Goal: Information Seeking & Learning: Learn about a topic

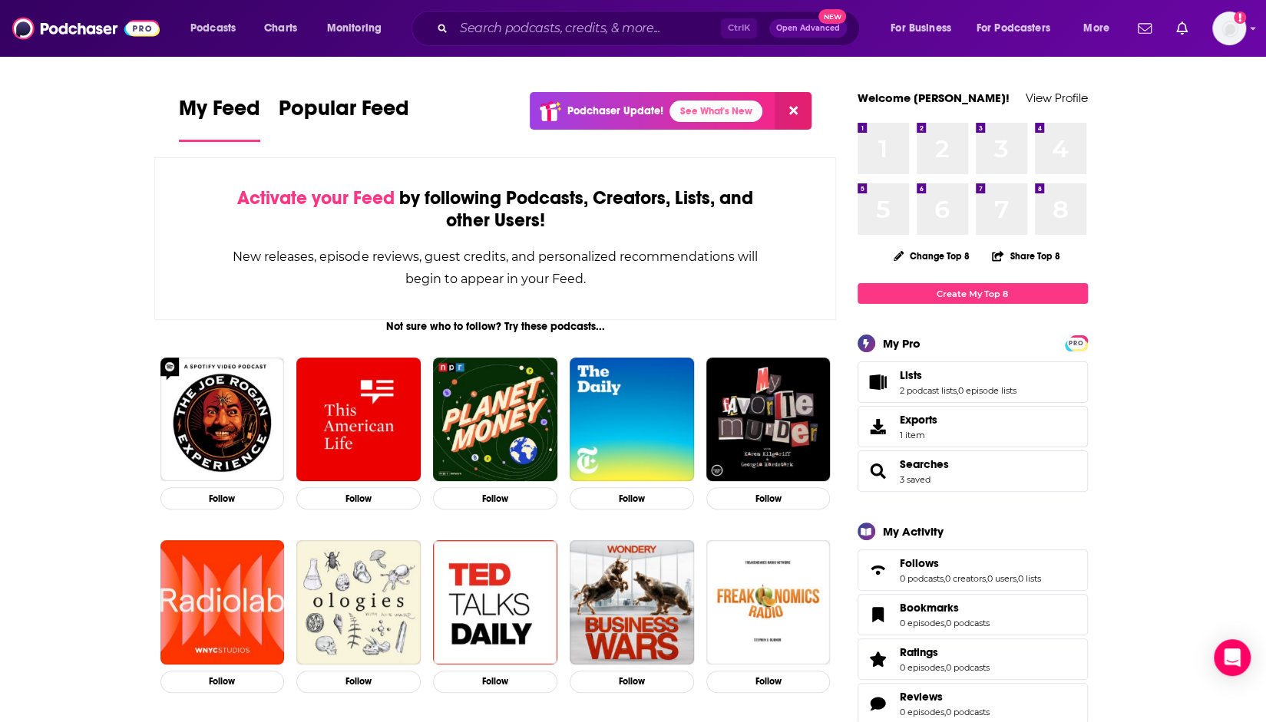
drag, startPoint x: 1237, startPoint y: 5, endPoint x: 1234, endPoint y: 22, distance: 17.0
click at [1237, 5] on div "Podcasts Charts Monitoring Ctrl K Open Advanced New For Business For Podcasters…" at bounding box center [633, 28] width 1266 height 57
click at [1233, 29] on img "Logged in as ncannella" at bounding box center [1229, 29] width 34 height 34
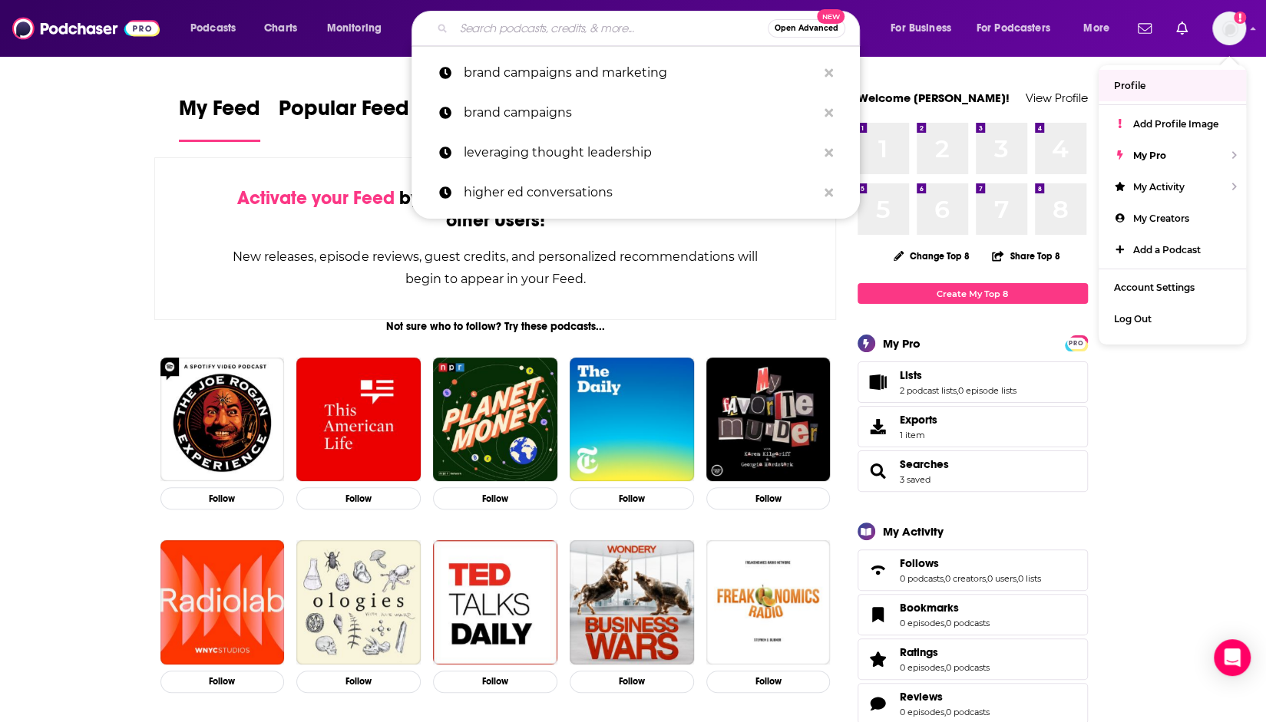
click at [634, 27] on input "Search podcasts, credits, & more..." at bounding box center [611, 28] width 314 height 25
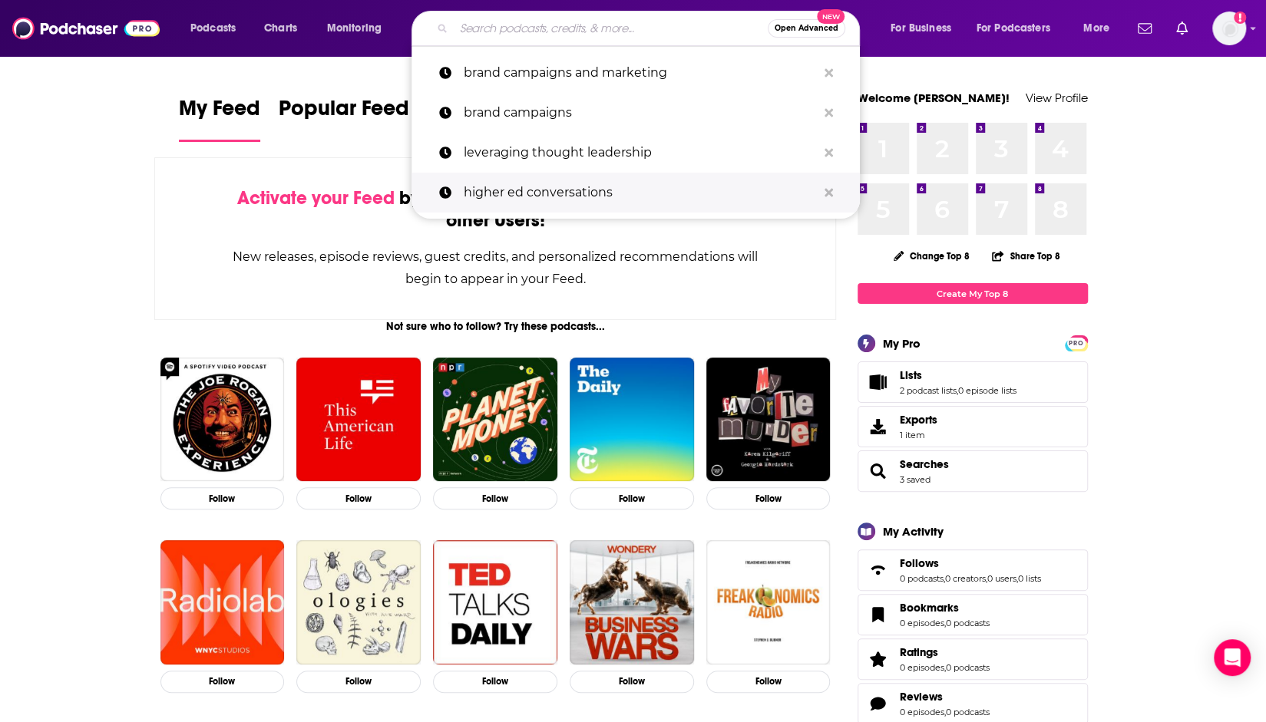
click at [591, 197] on p "higher ed conversations" at bounding box center [640, 193] width 353 height 40
type input "higher ed conversations"
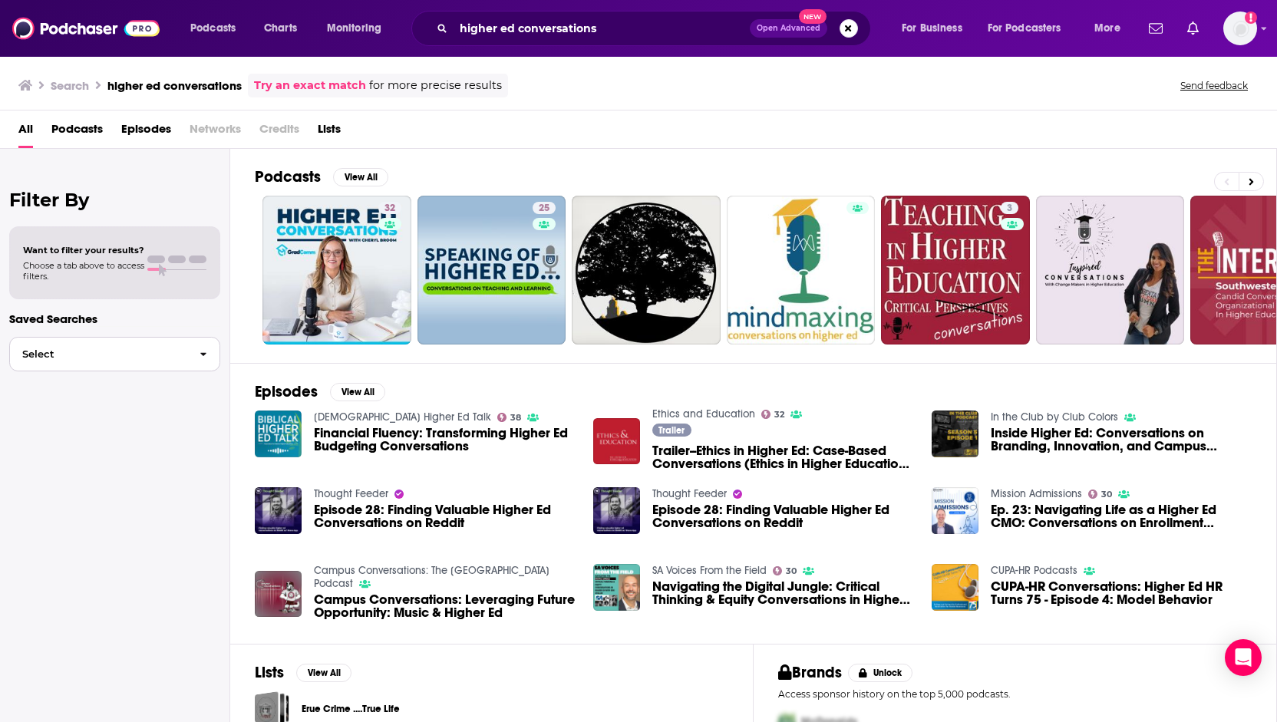
click at [134, 357] on span "Select" at bounding box center [98, 354] width 177 height 10
drag, startPoint x: 150, startPoint y: 243, endPoint x: 158, endPoint y: 257, distance: 16.2
click at [150, 243] on div "Want to filter your results? Choose a tab above to access filters." at bounding box center [114, 262] width 211 height 73
click at [166, 277] on div "Want to filter your results? Choose a tab above to access filters." at bounding box center [114, 263] width 183 height 37
click at [164, 211] on div "Filter By Want to filter your results? Choose a tab above to access filters. Sa…" at bounding box center [115, 510] width 230 height 722
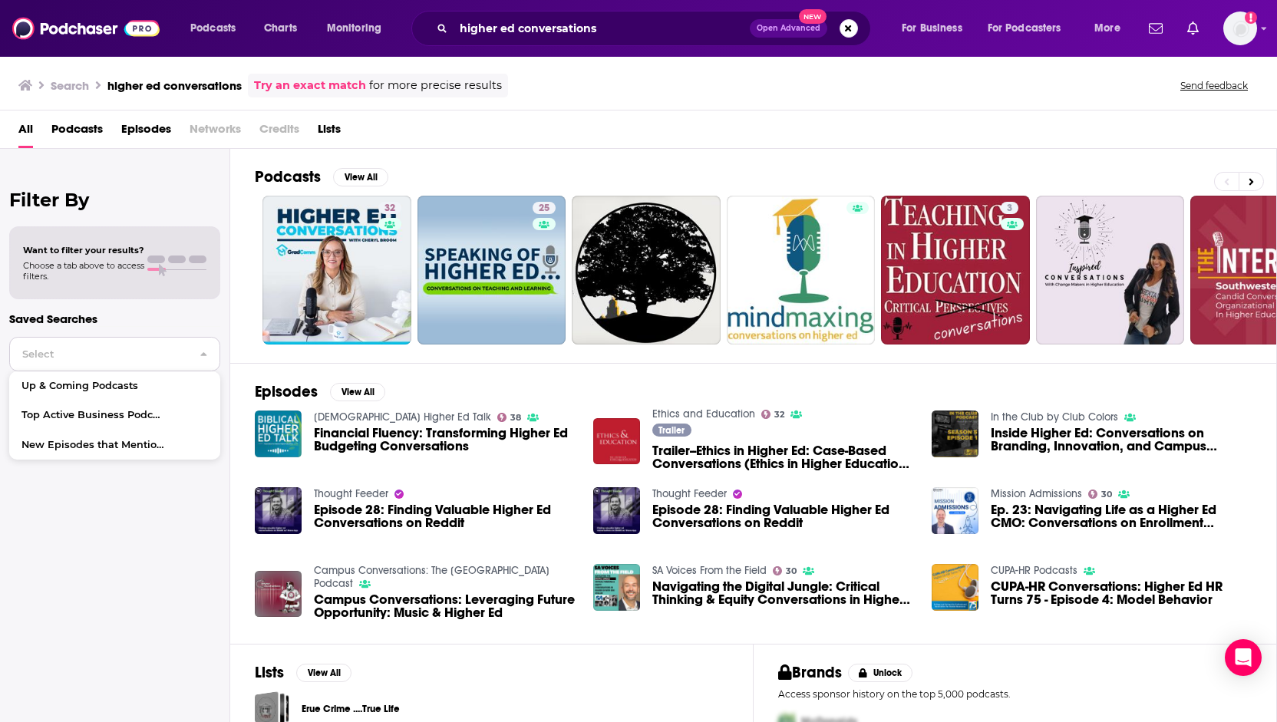
click at [169, 348] on button "Select" at bounding box center [114, 354] width 211 height 35
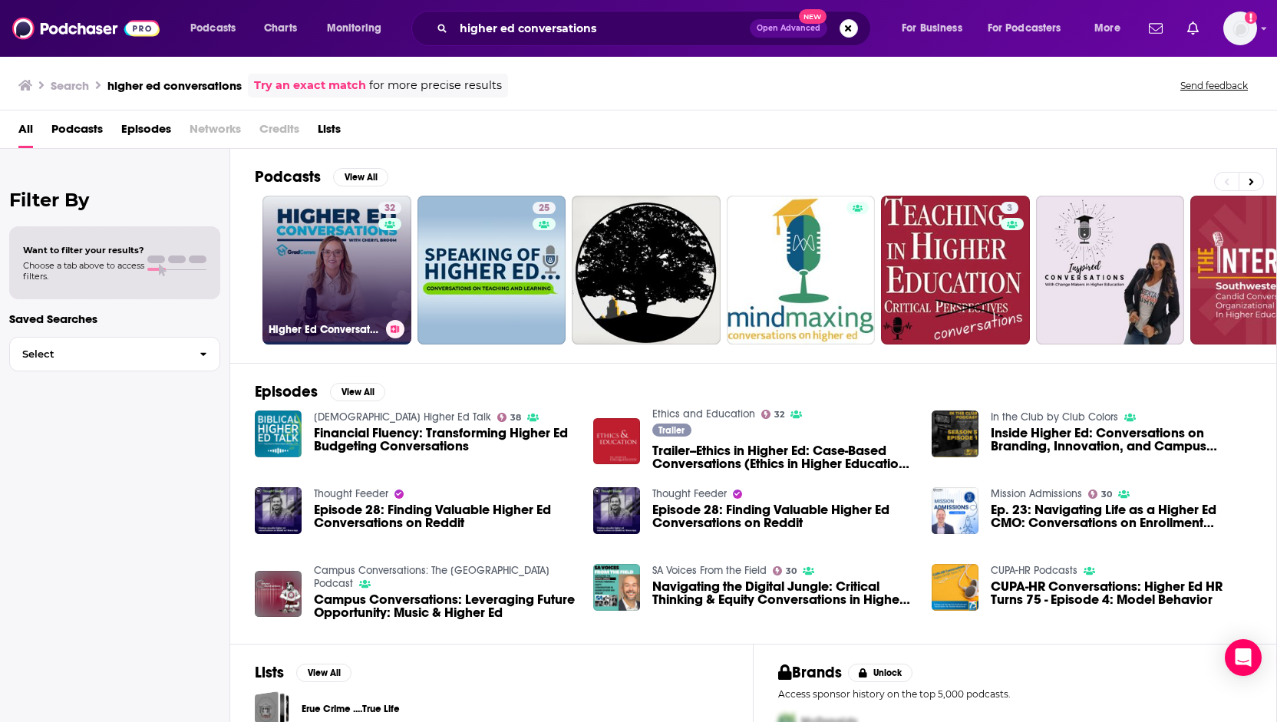
click at [331, 282] on link "32 Higher Ed Conversations" at bounding box center [337, 270] width 149 height 149
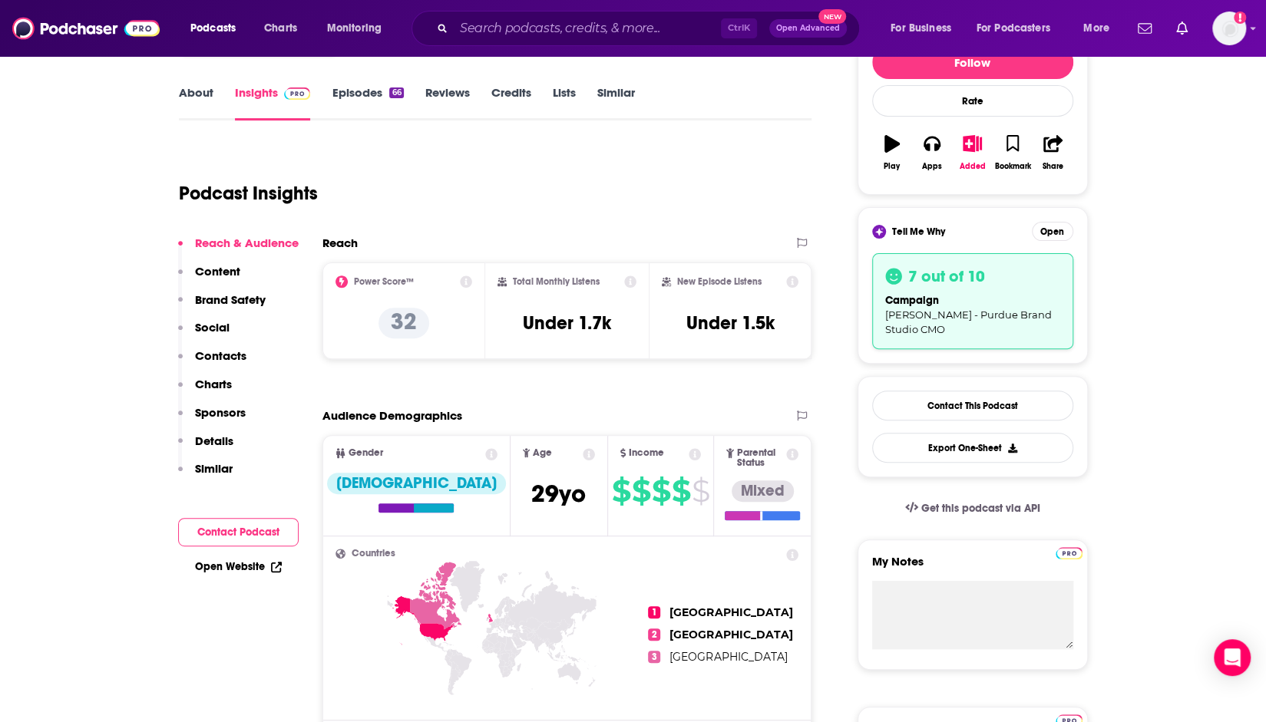
scroll to position [230, 0]
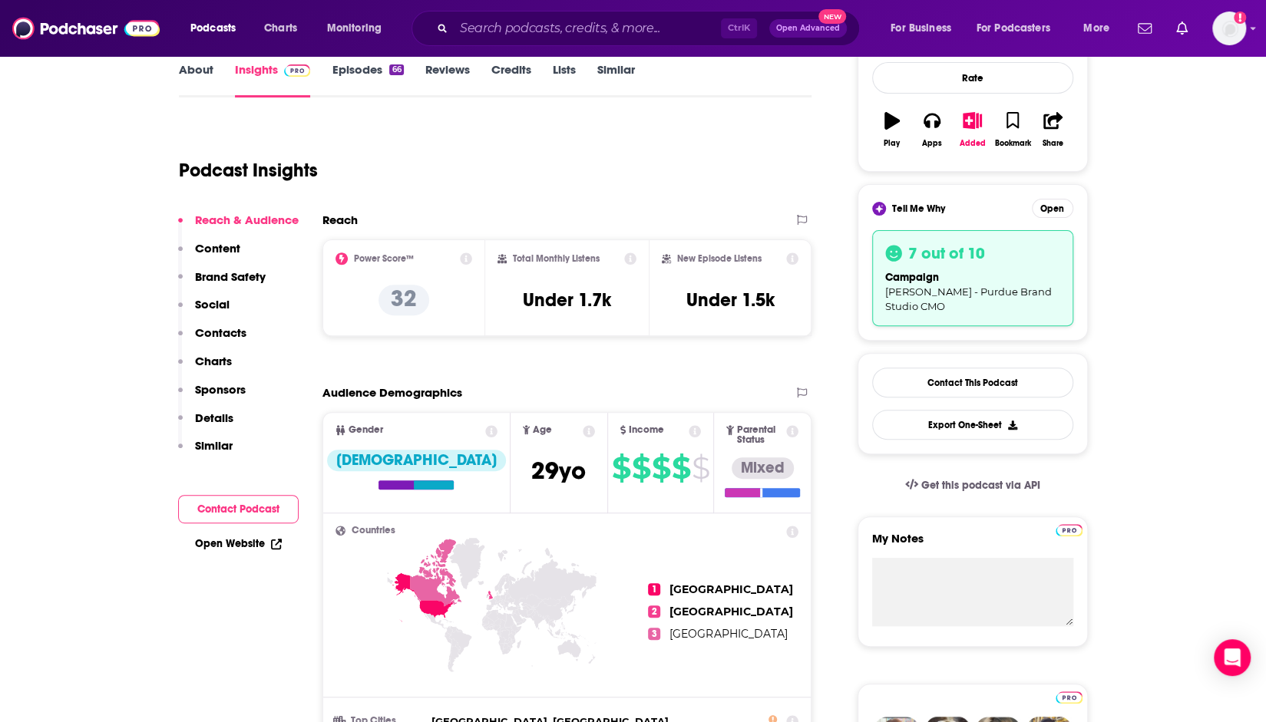
click at [1019, 256] on div "7 out of 10" at bounding box center [972, 253] width 175 height 20
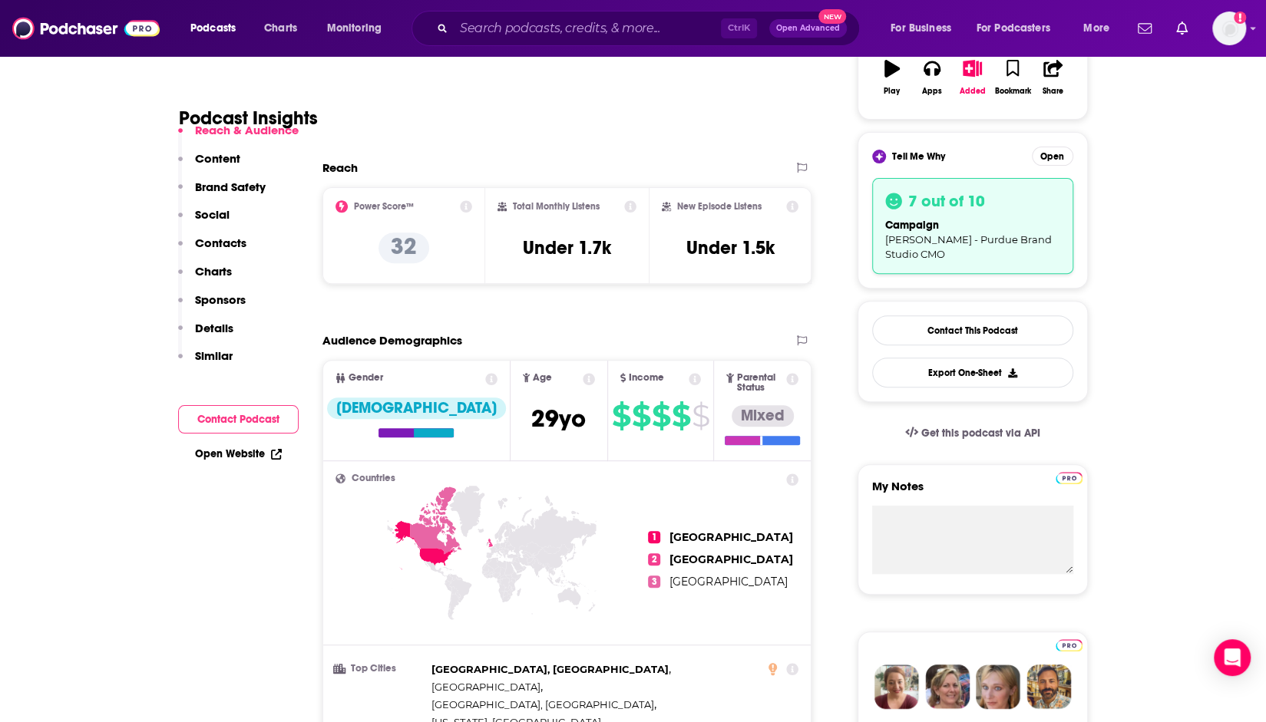
scroll to position [307, 0]
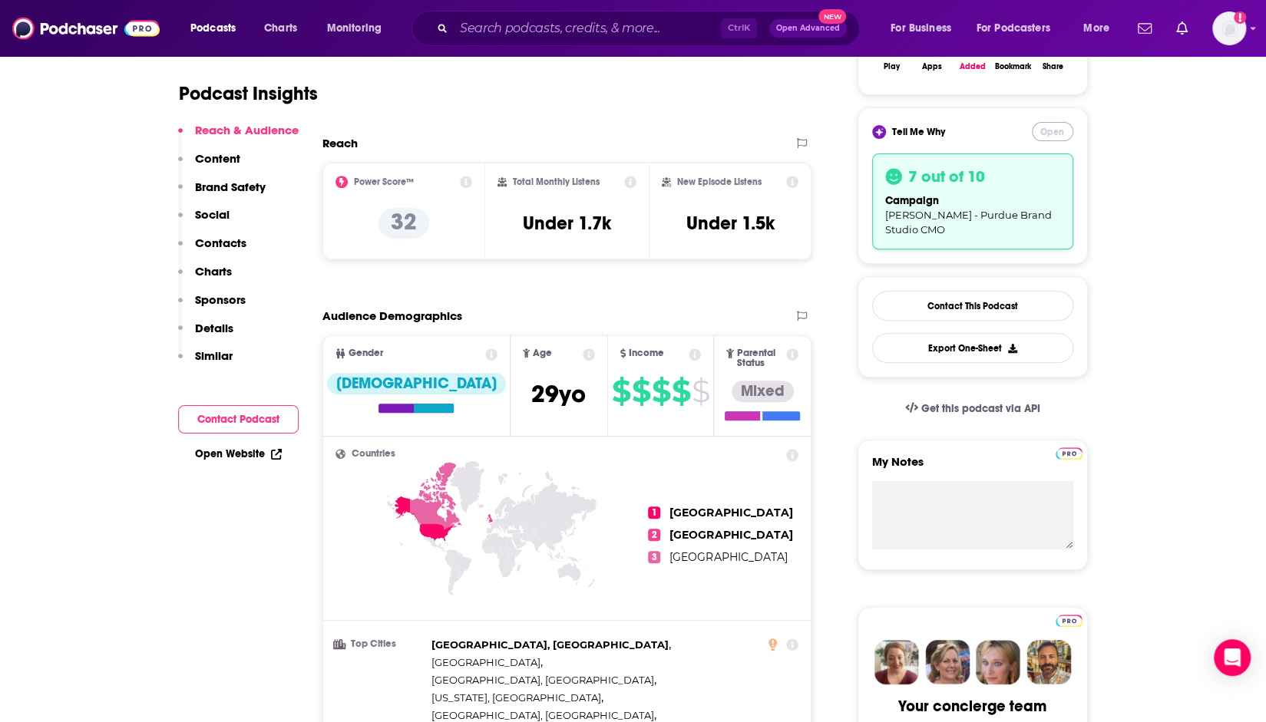
drag, startPoint x: 1064, startPoint y: 130, endPoint x: 1064, endPoint y: 146, distance: 16.1
click at [1064, 130] on button "Open" at bounding box center [1052, 131] width 41 height 19
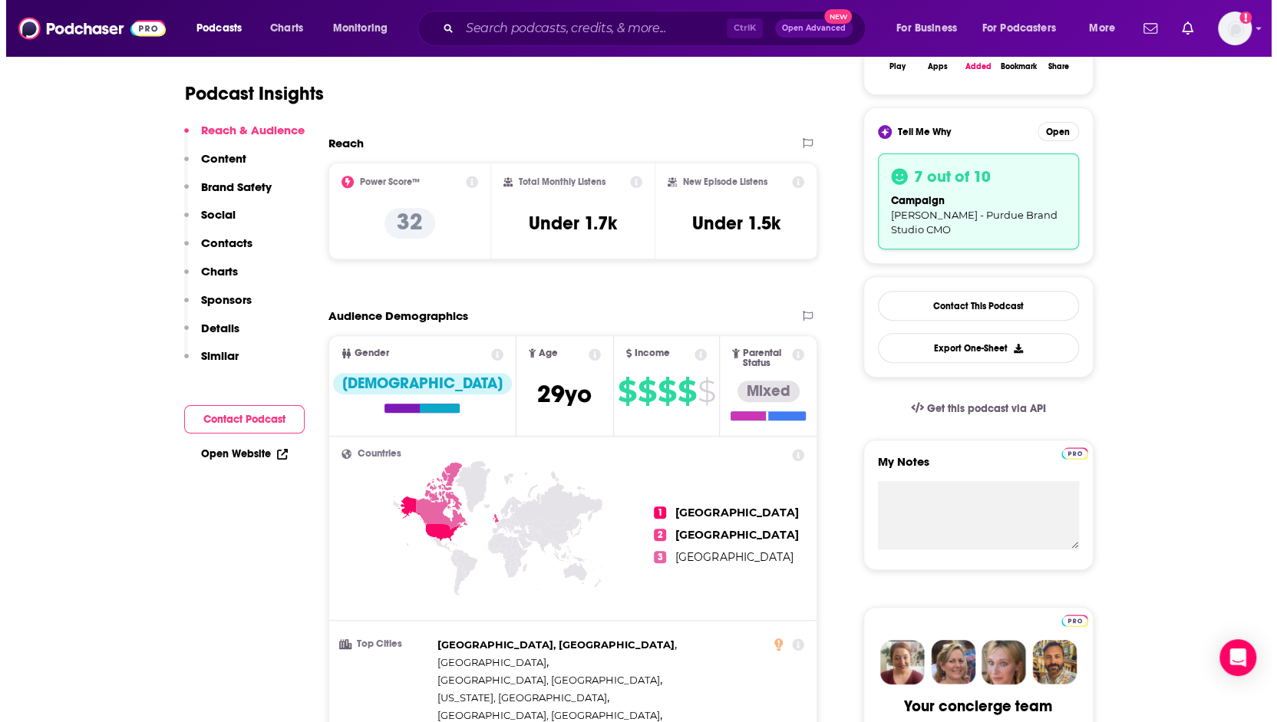
scroll to position [0, 0]
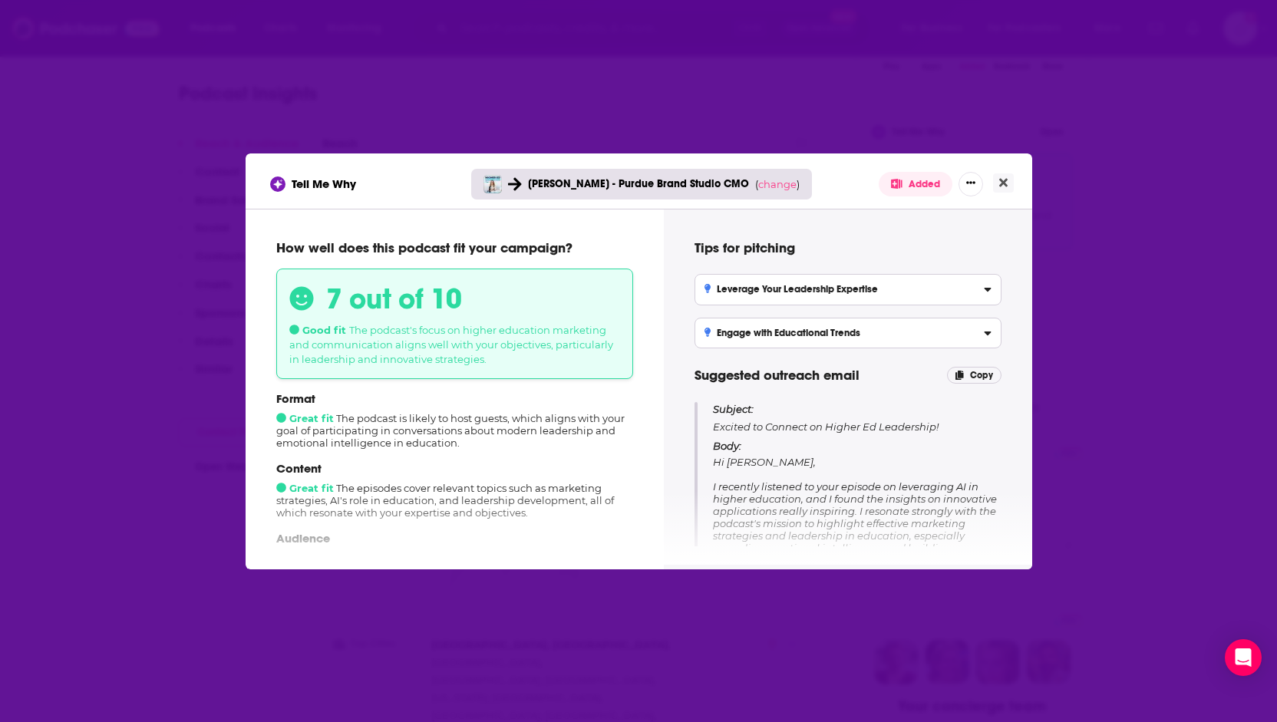
click at [705, 190] on span "[PERSON_NAME] - Purdue Brand Studio CMO" at bounding box center [638, 183] width 221 height 13
drag, startPoint x: 522, startPoint y: 186, endPoint x: 532, endPoint y: 186, distance: 10.0
click at [527, 186] on div "[PERSON_NAME] - Purdue Brand Studio CMO ( change )" at bounding box center [641, 184] width 341 height 31
click at [759, 188] on span "change" at bounding box center [778, 184] width 38 height 12
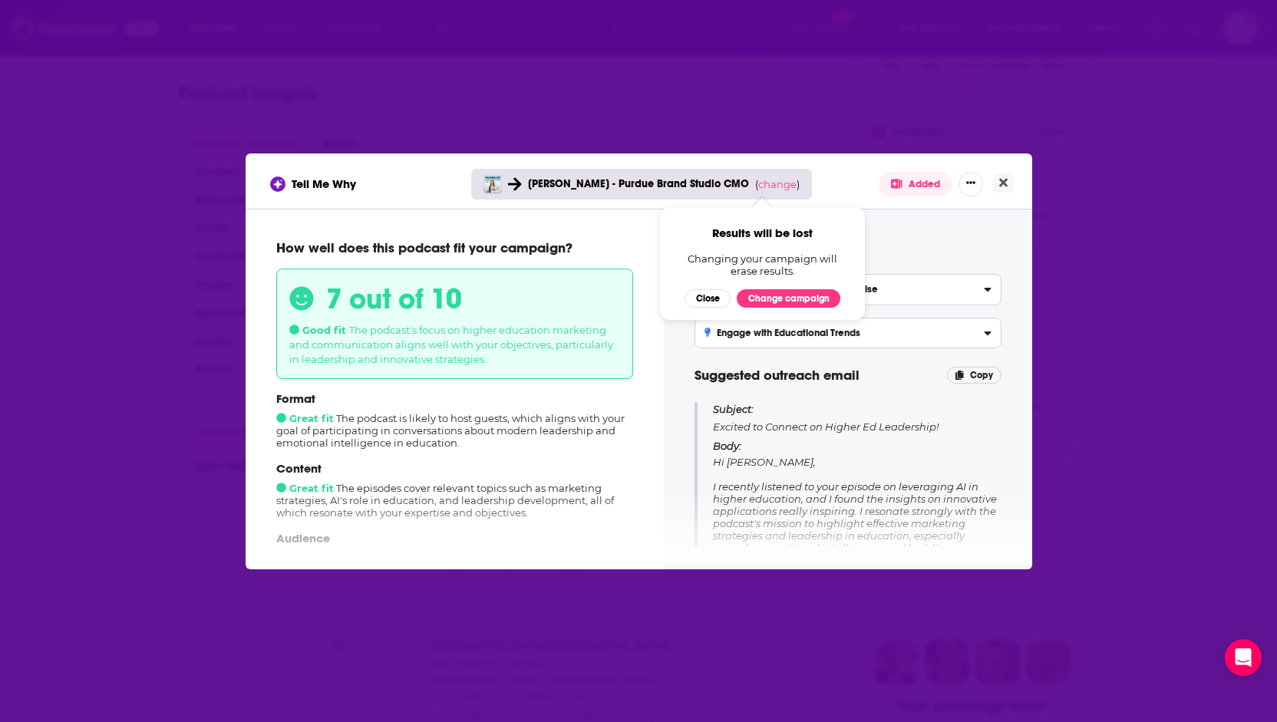
click at [835, 178] on div "Tell Me Why [PERSON_NAME] - Purdue Brand Studio CMO ( change ) Results will be …" at bounding box center [639, 184] width 738 height 25
click at [814, 170] on div "Tell Me Why [PERSON_NAME] - Purdue Brand Studio CMO ( change ) Results will be …" at bounding box center [639, 181] width 787 height 55
click at [914, 227] on div "Tips for pitching Leverage Your Leadership Expertise Emphasize your insights on…" at bounding box center [848, 386] width 332 height 319
click at [1003, 187] on icon "Close" at bounding box center [1004, 183] width 8 height 12
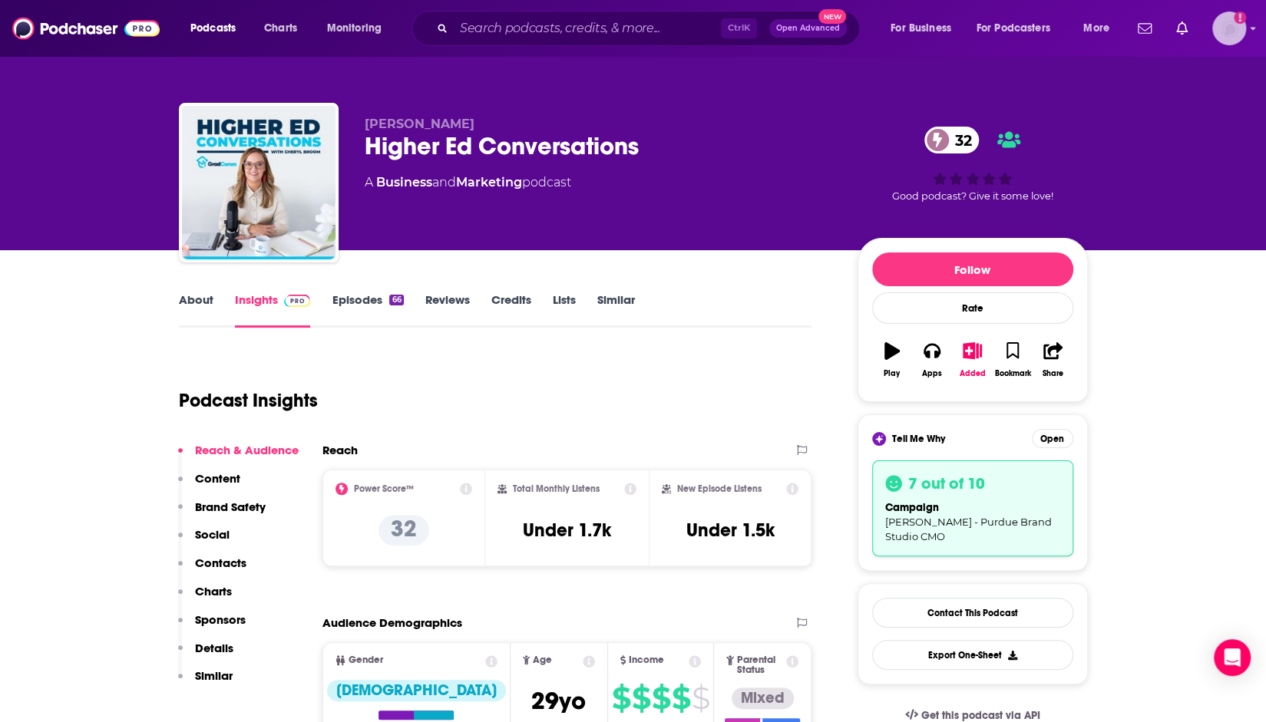
drag, startPoint x: 1236, startPoint y: 33, endPoint x: 1239, endPoint y: 49, distance: 16.4
click at [1236, 33] on img "Logged in as ncannella" at bounding box center [1229, 29] width 34 height 34
click at [1237, 33] on img "Logged in as ncannella" at bounding box center [1229, 29] width 34 height 34
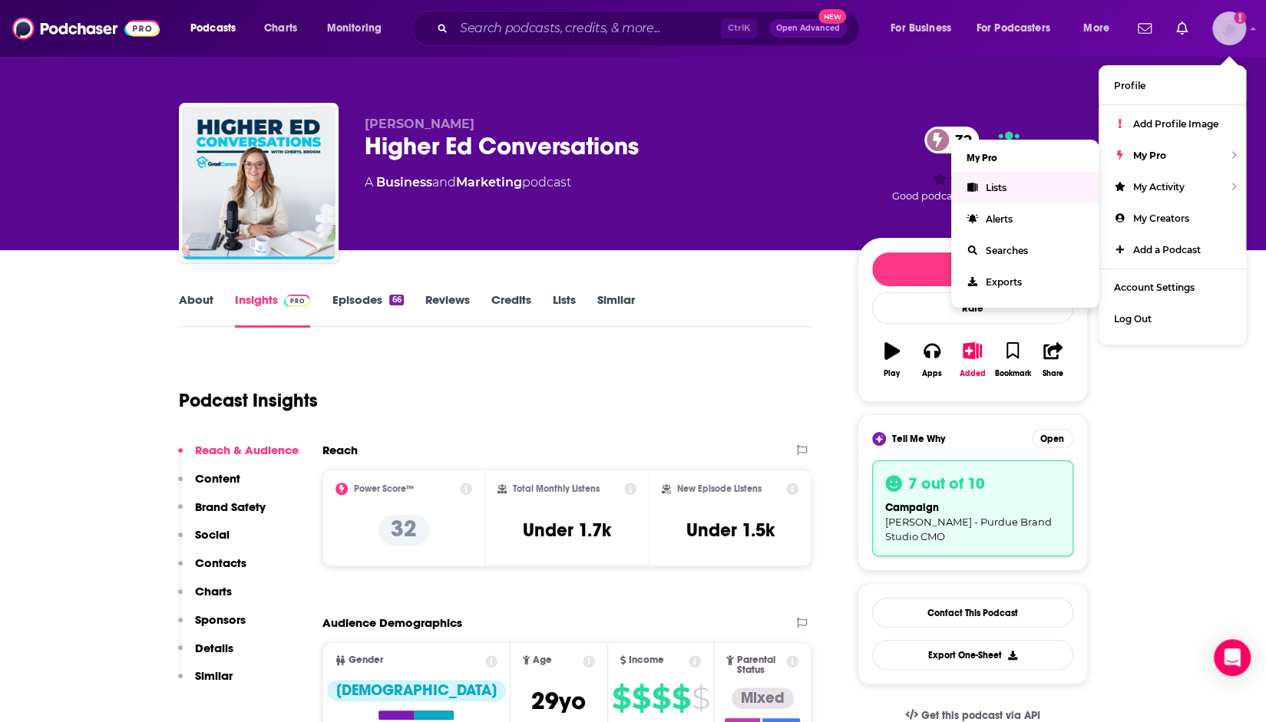
click at [1018, 193] on link "Lists" at bounding box center [1024, 187] width 147 height 31
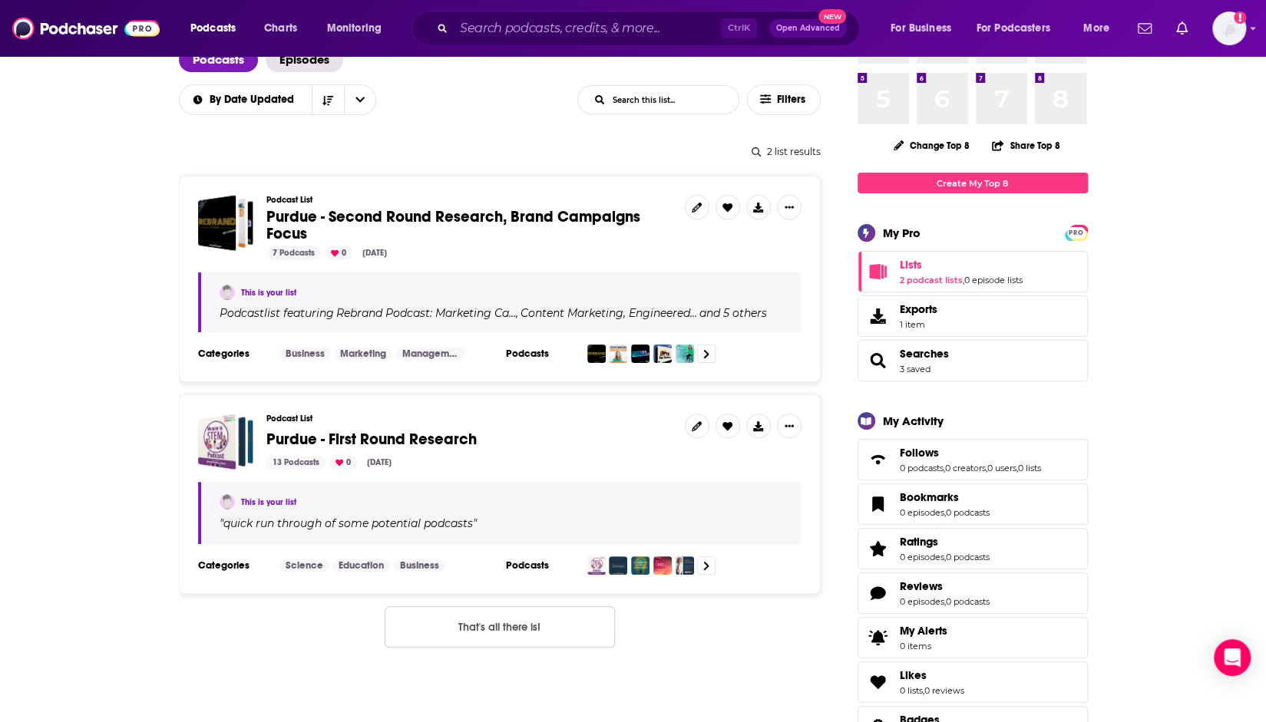
scroll to position [77, 0]
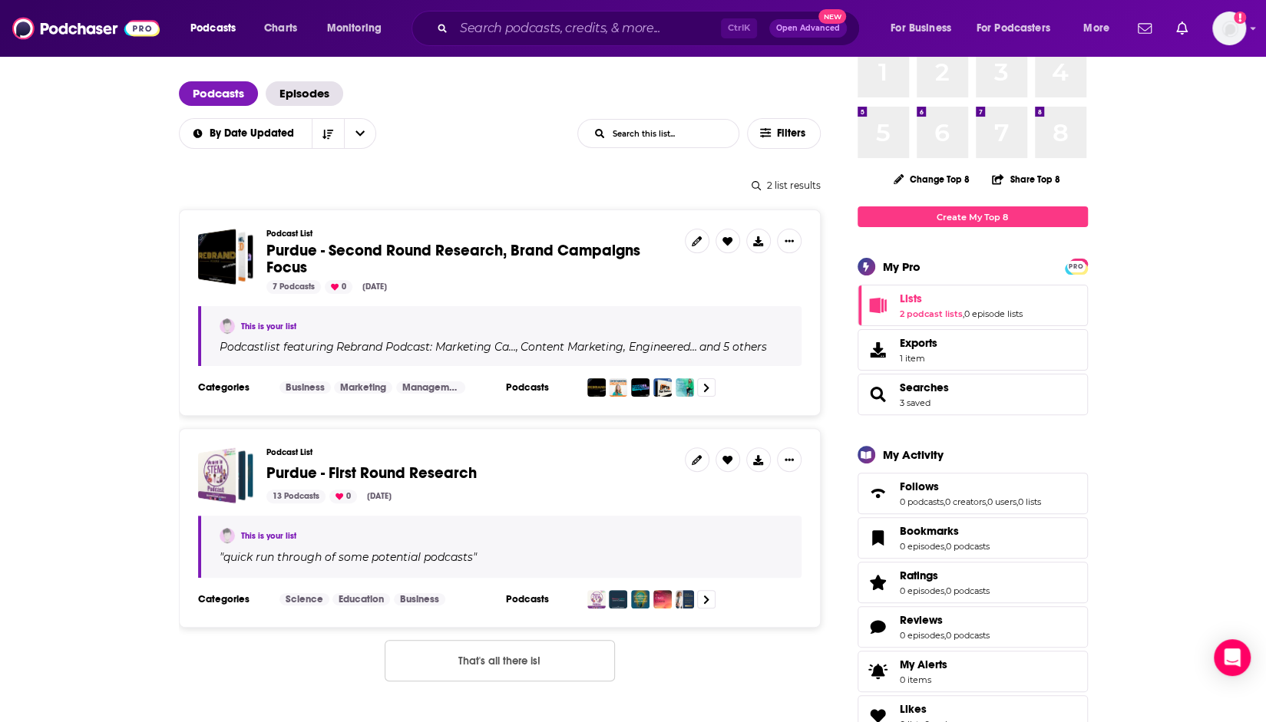
click at [347, 471] on span "Purdue - First Round Research" at bounding box center [371, 473] width 210 height 19
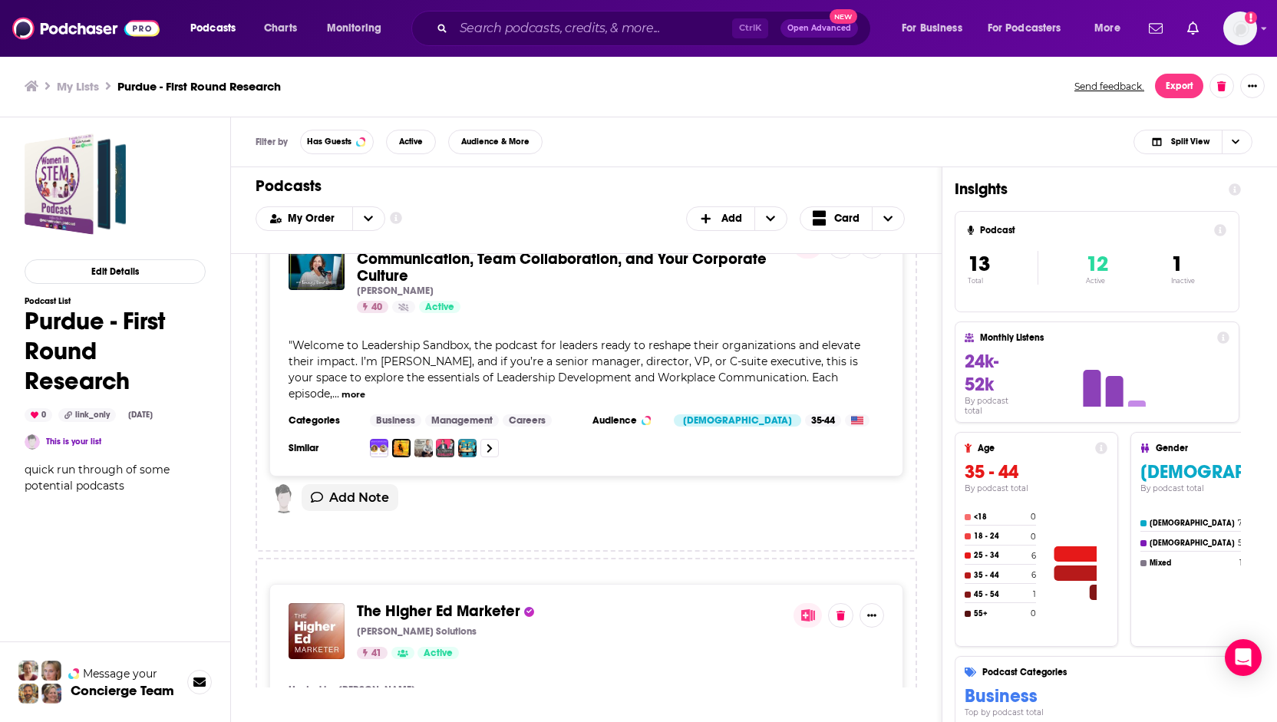
scroll to position [2687, 0]
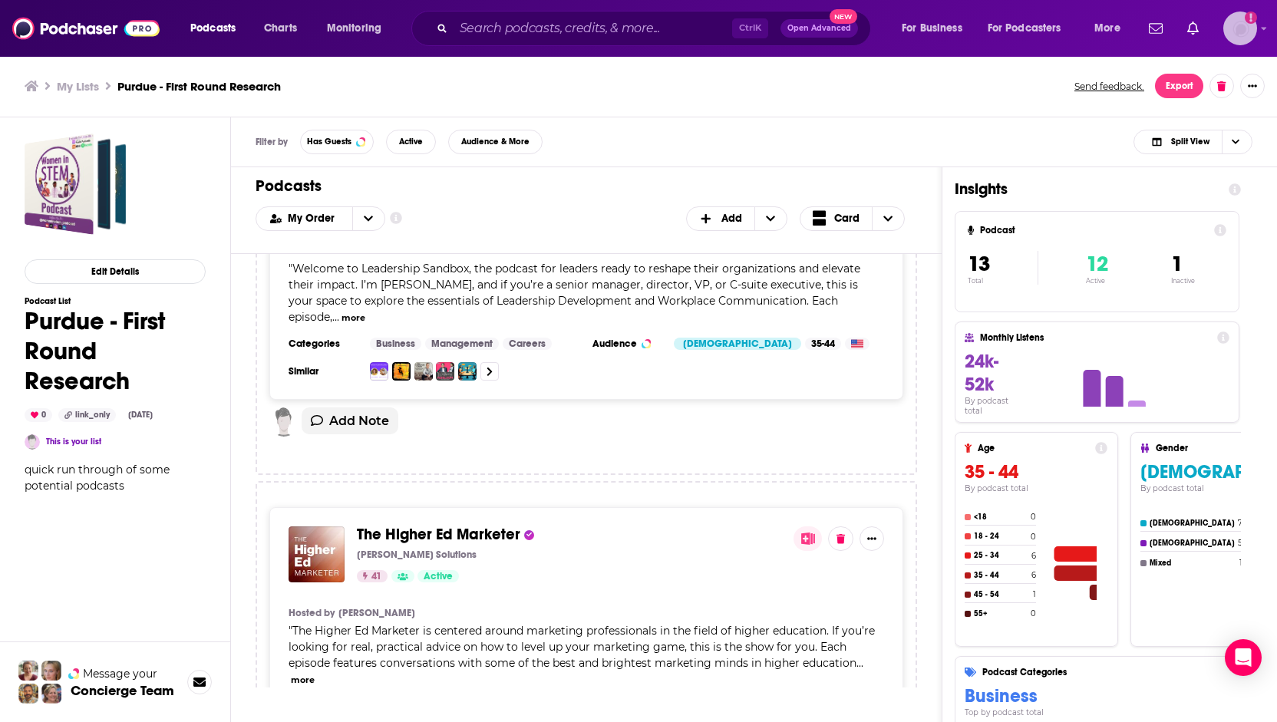
click at [1248, 34] on img "Logged in as ncannella" at bounding box center [1241, 29] width 34 height 34
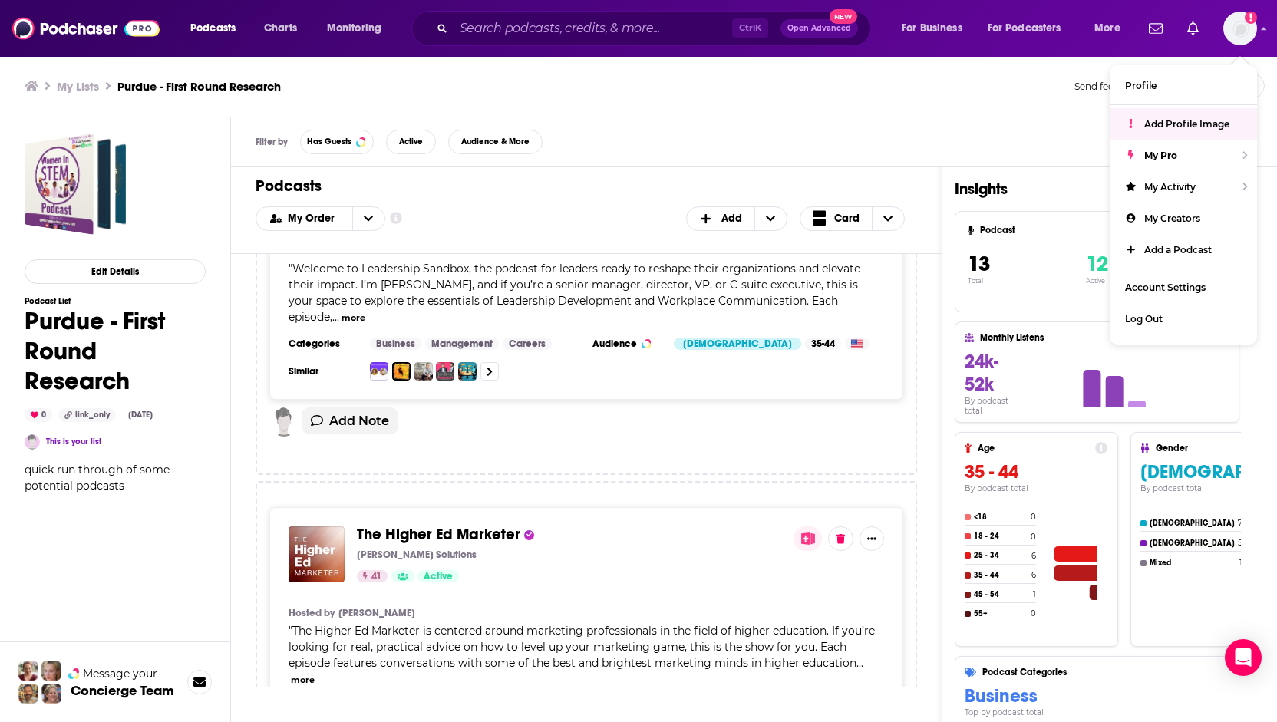
click at [76, 90] on h3 "My Lists" at bounding box center [78, 86] width 42 height 15
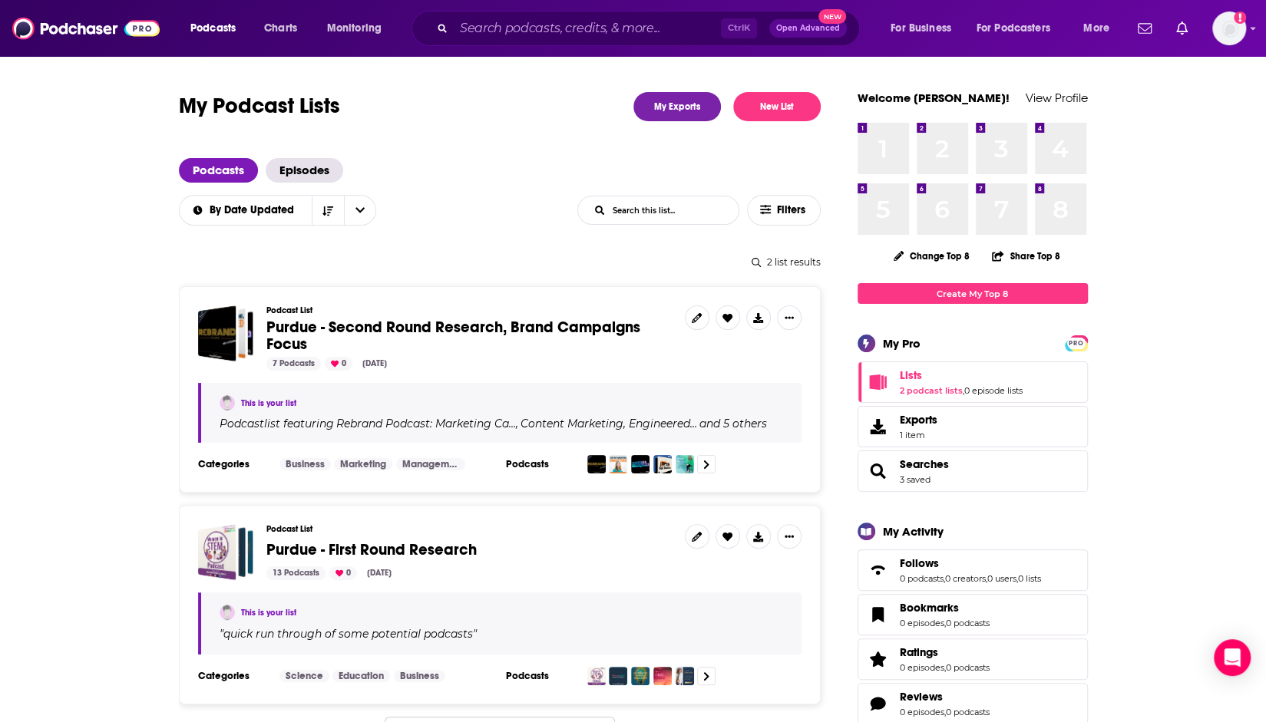
click at [376, 331] on span "Purdue - Second Round Research, Brand Campaigns Focus" at bounding box center [453, 336] width 374 height 36
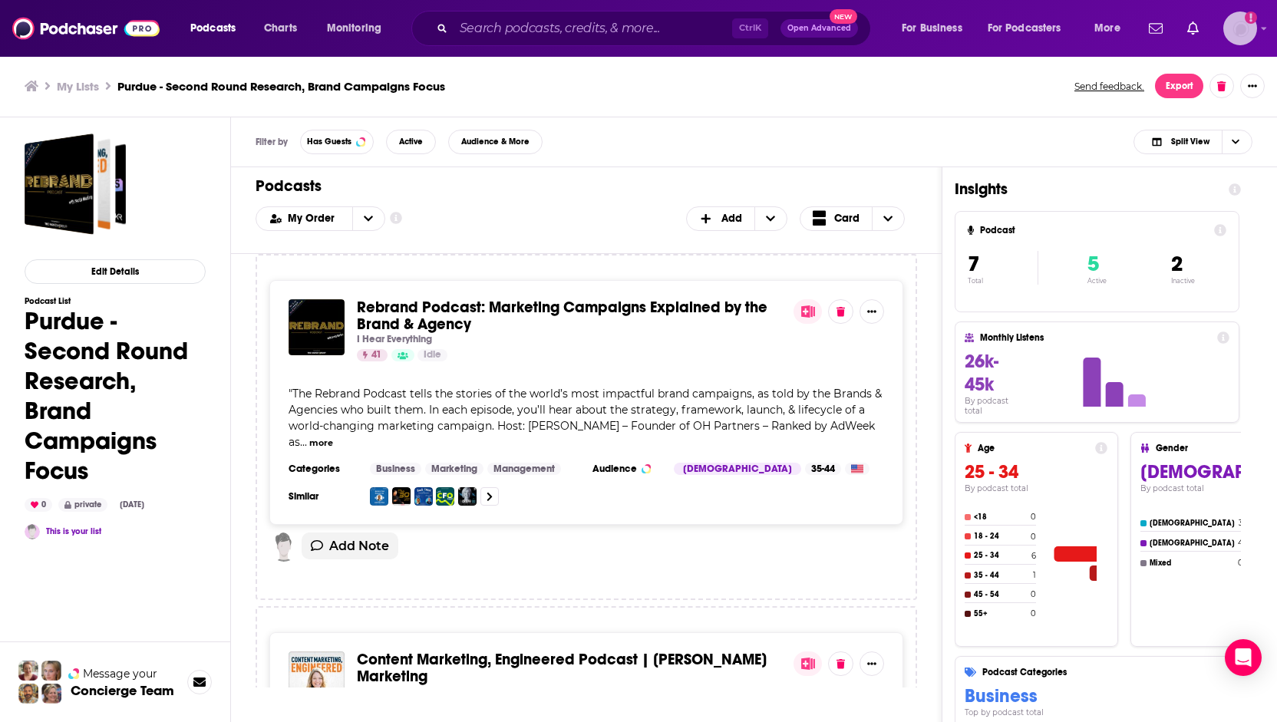
click at [1234, 31] on img "Logged in as ncannella" at bounding box center [1241, 29] width 34 height 34
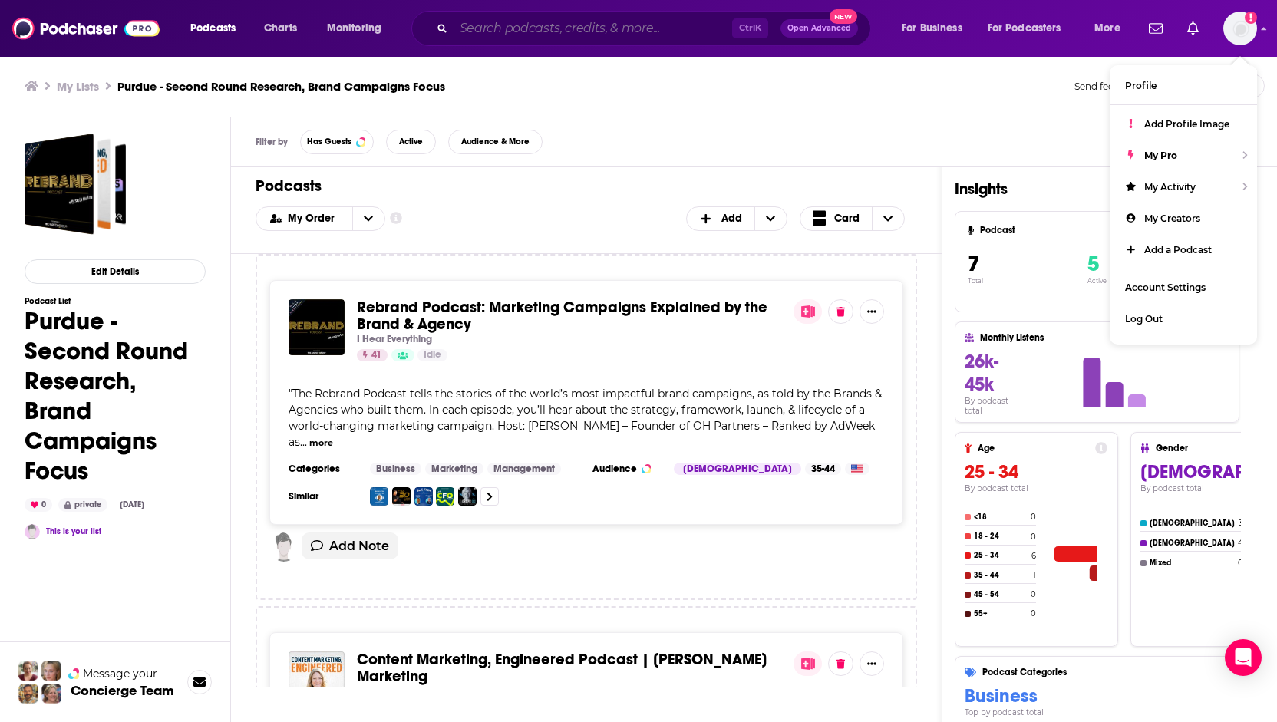
click at [537, 28] on input "Search podcasts, credits, & more..." at bounding box center [593, 28] width 279 height 25
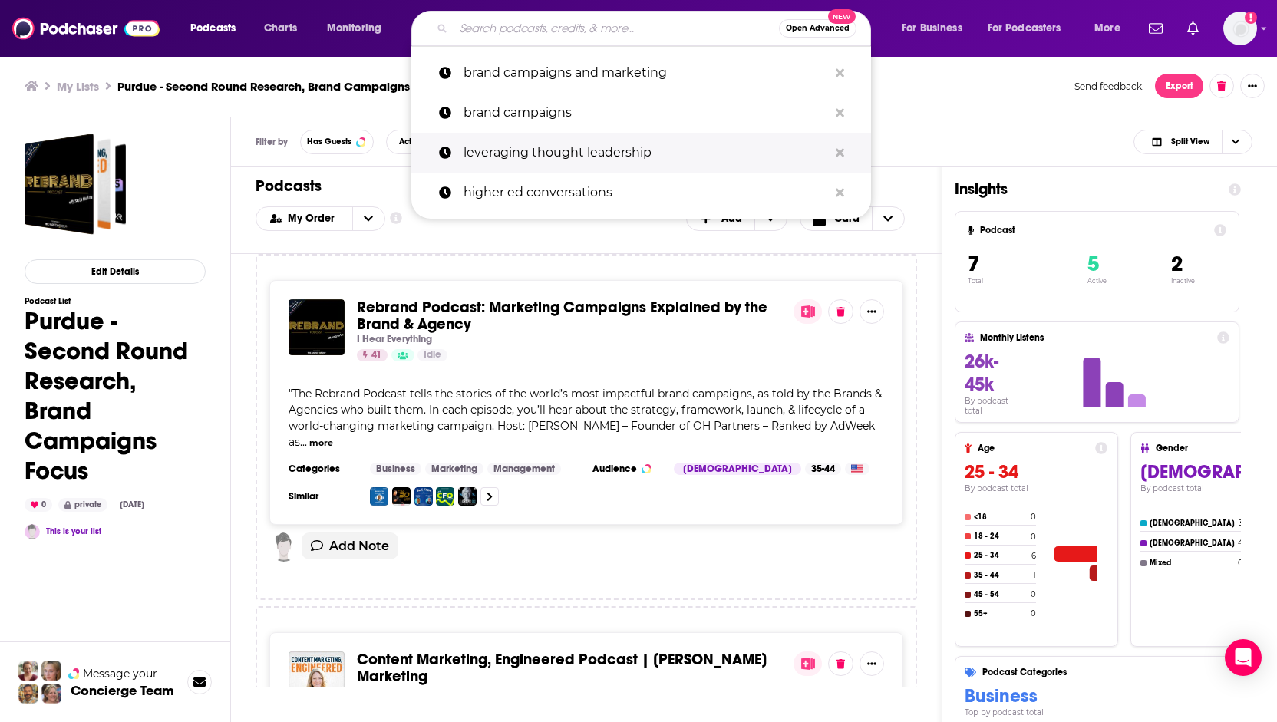
click at [534, 152] on p "leveraging thought leadership" at bounding box center [646, 153] width 365 height 40
type input "leveraging thought leadership"
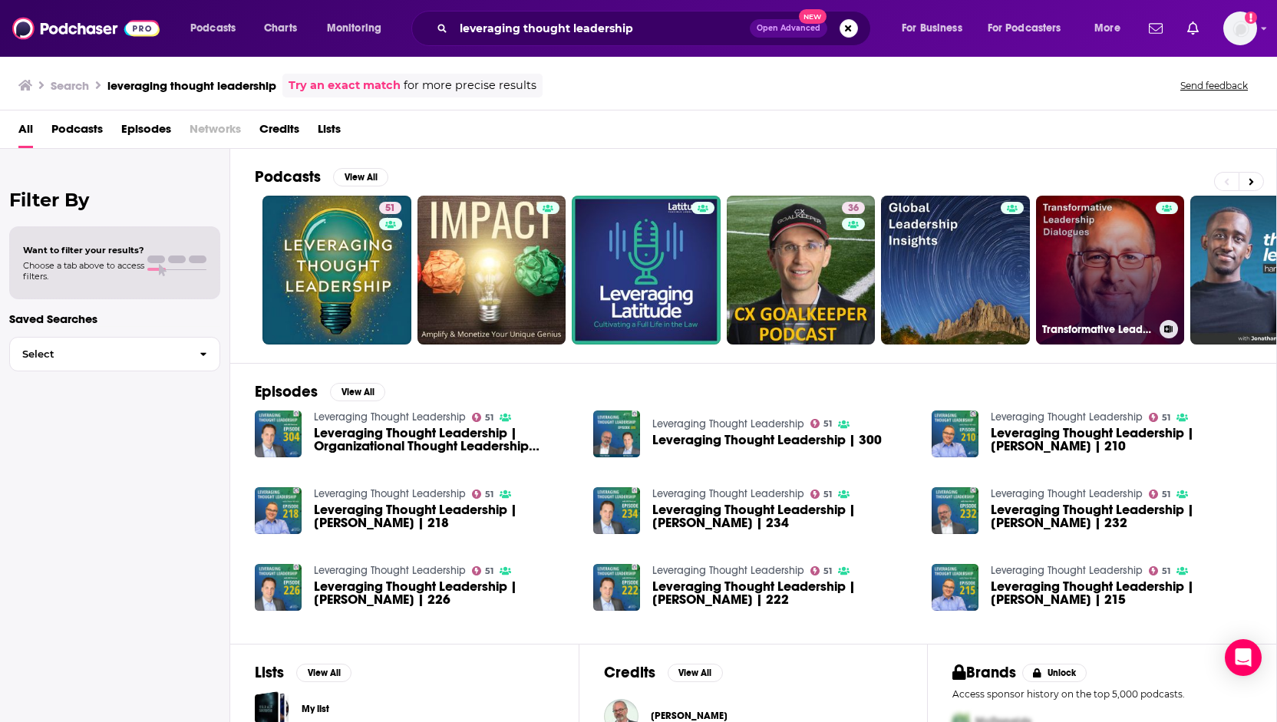
click at [1084, 229] on link "Transformative Leadership Dialogues" at bounding box center [1110, 270] width 149 height 149
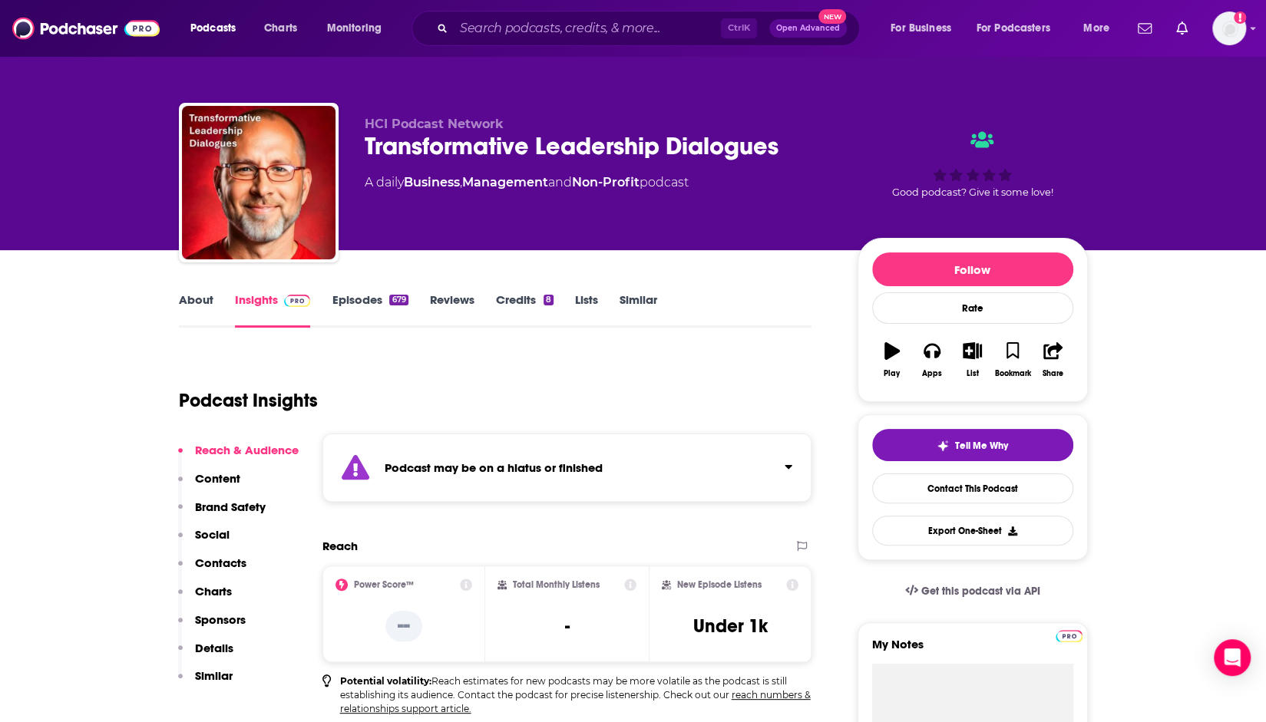
scroll to position [77, 0]
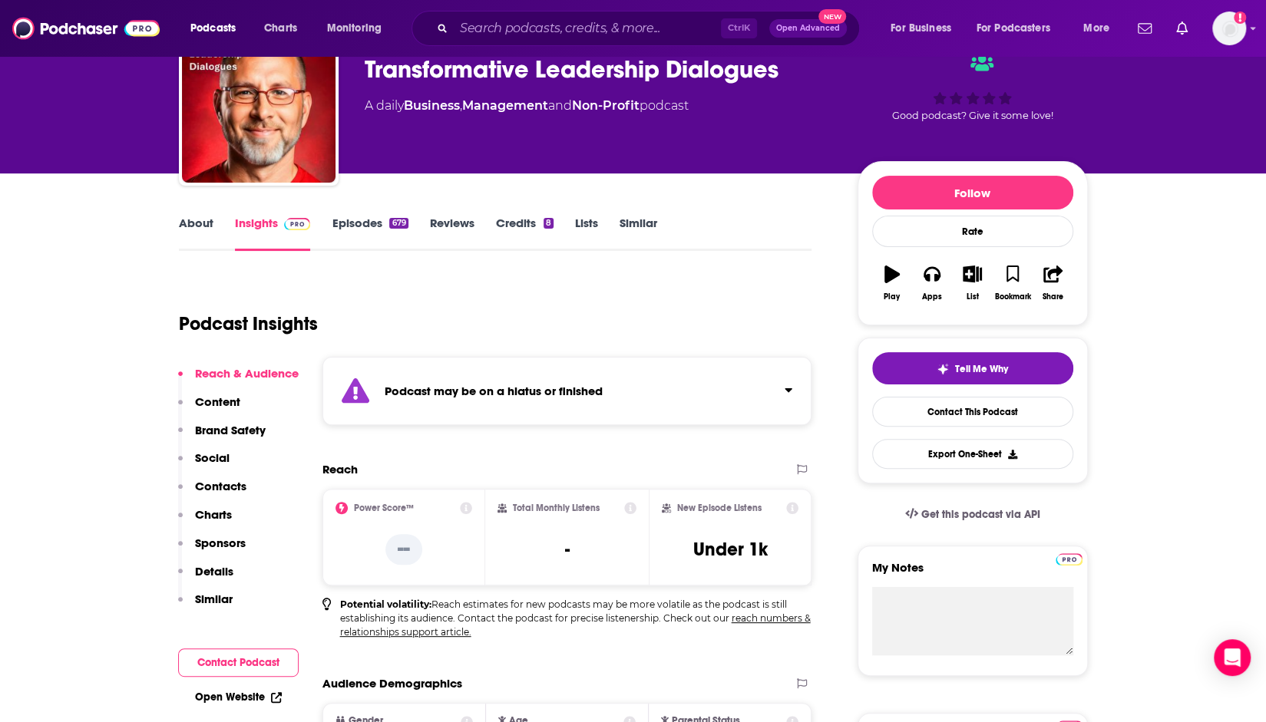
click at [370, 228] on link "Episodes 679" at bounding box center [370, 233] width 76 height 35
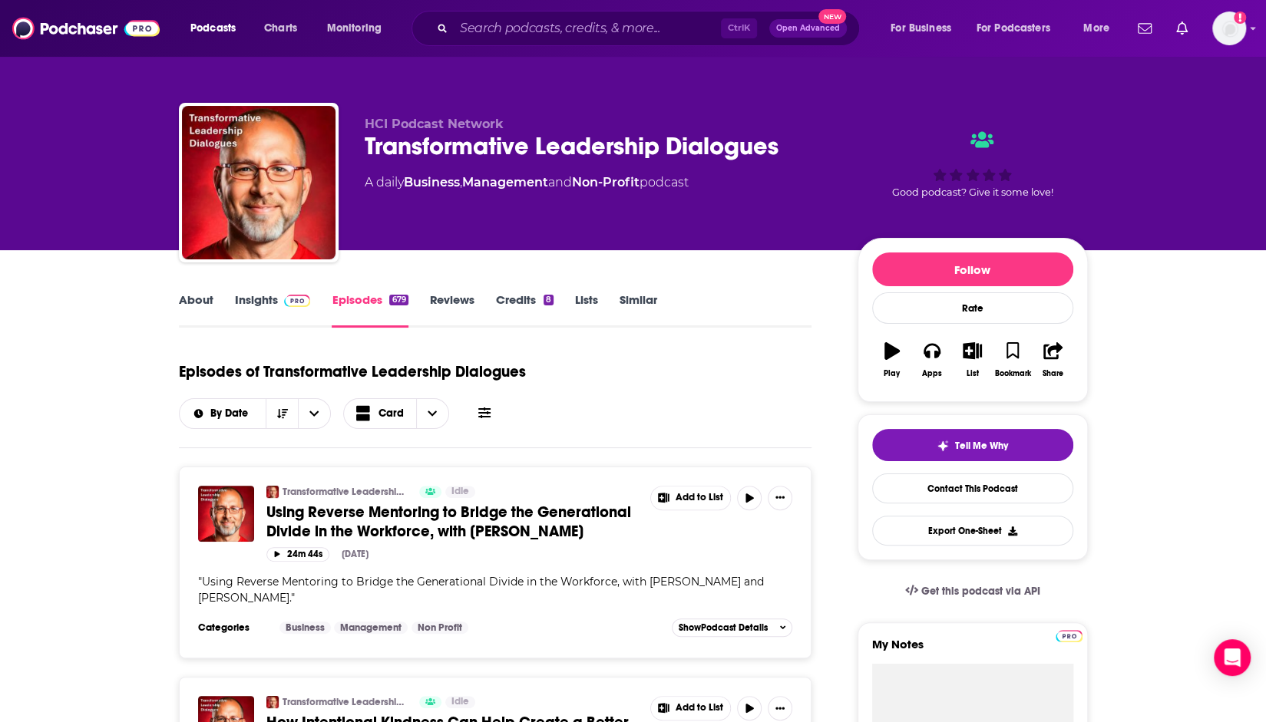
click at [180, 307] on link "About" at bounding box center [196, 309] width 35 height 35
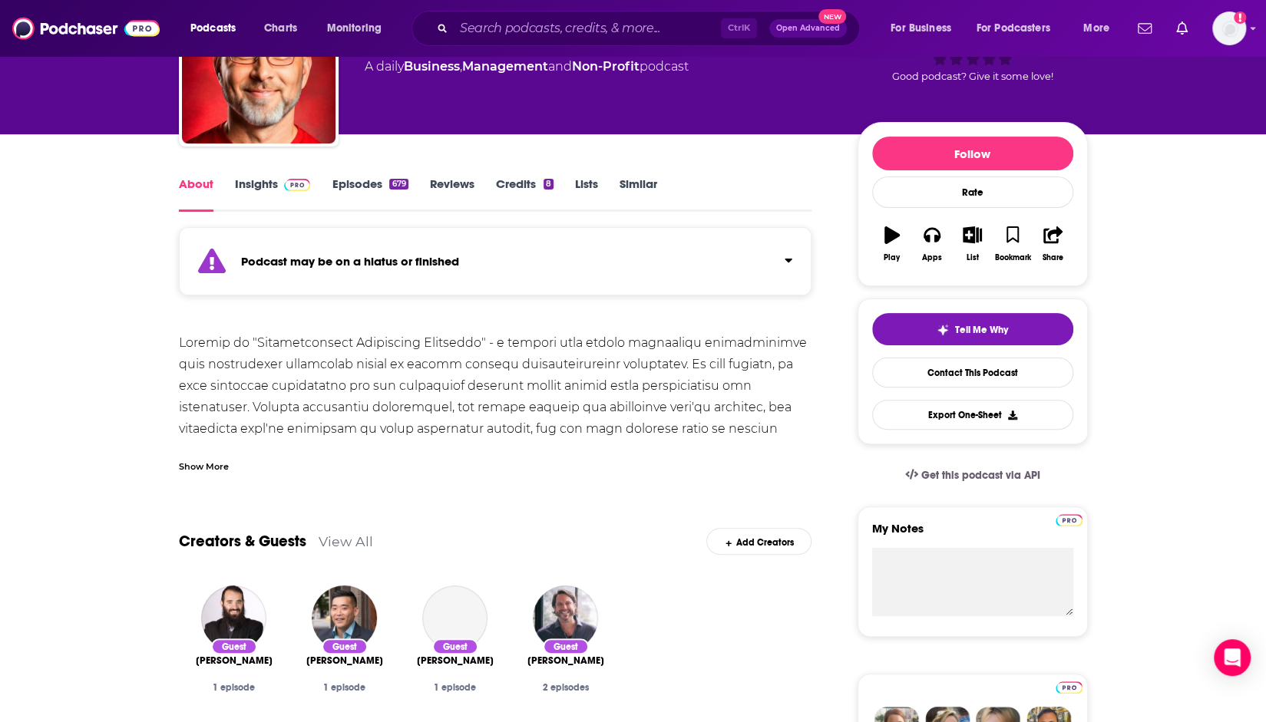
scroll to position [154, 0]
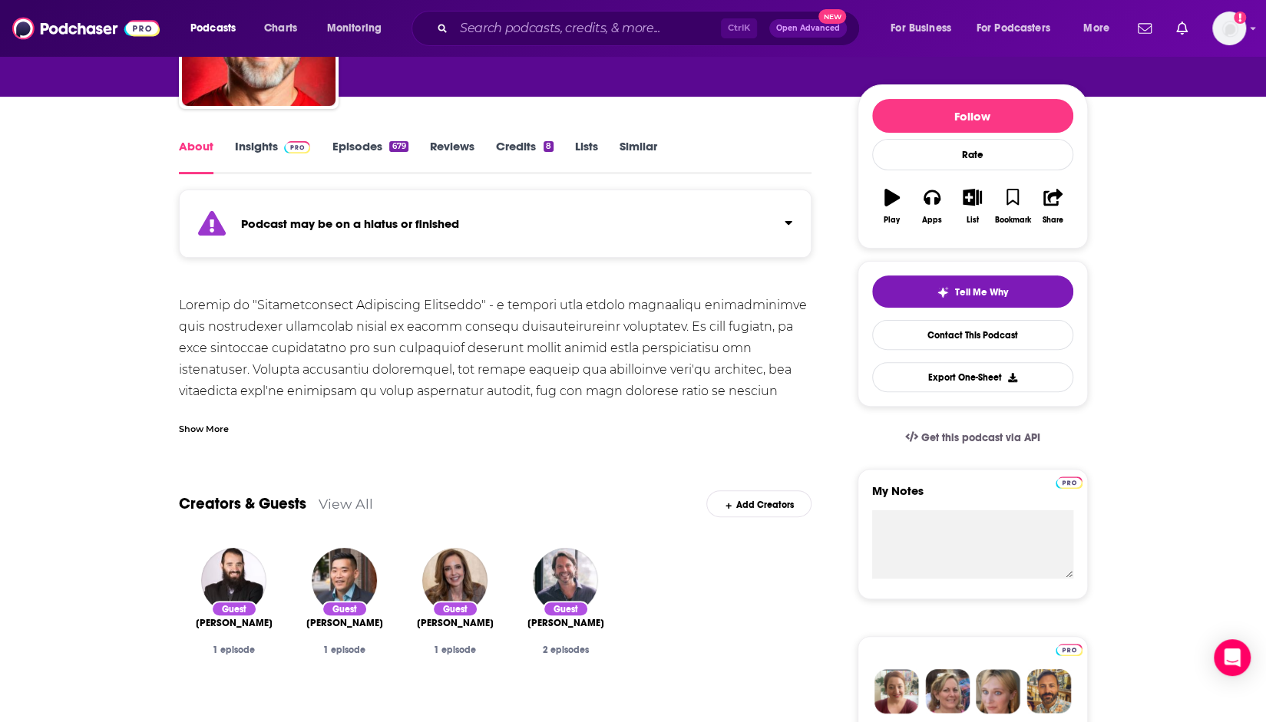
click at [347, 144] on link "Episodes 679" at bounding box center [370, 156] width 76 height 35
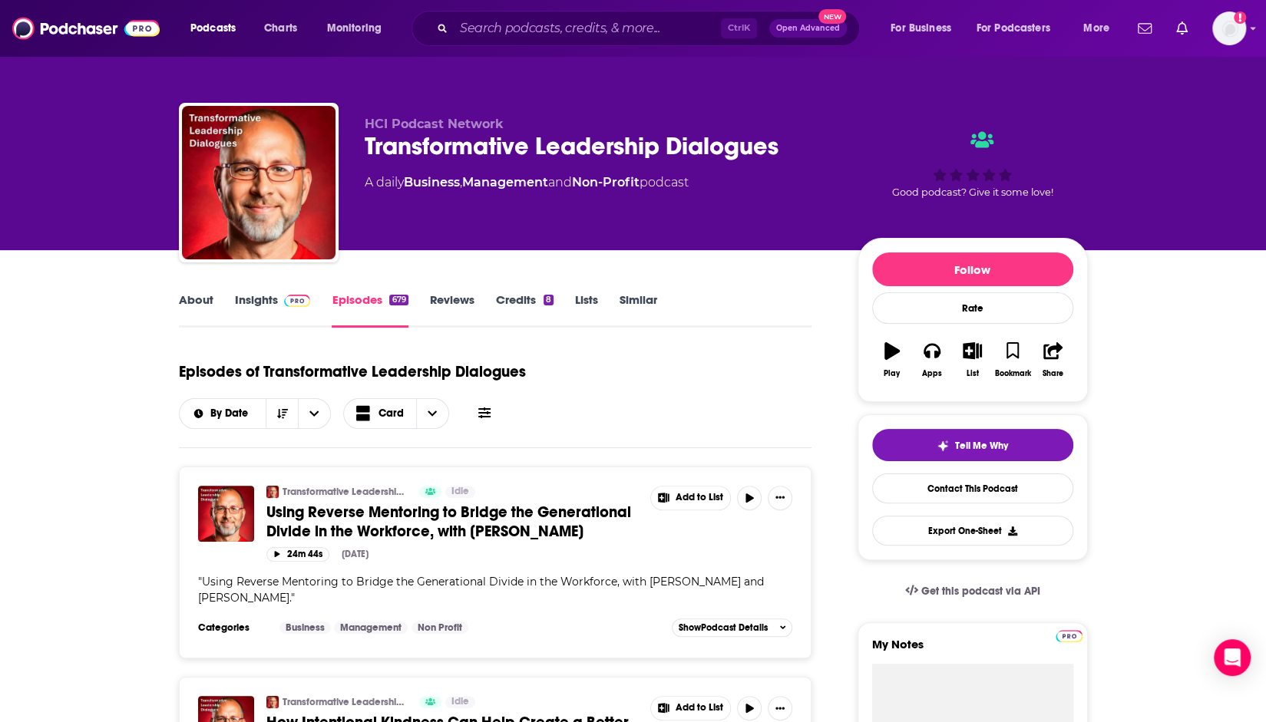
drag, startPoint x: 445, startPoint y: 293, endPoint x: 522, endPoint y: 364, distance: 104.3
click at [445, 293] on link "Reviews" at bounding box center [452, 309] width 45 height 35
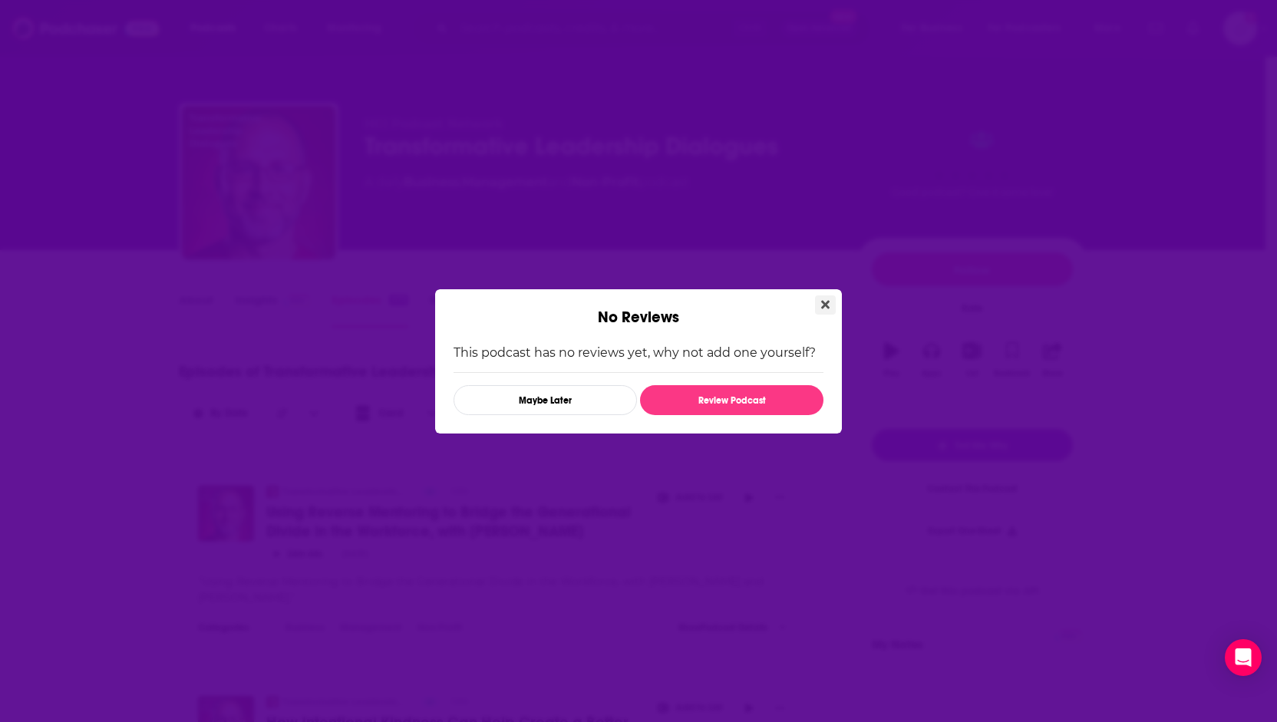
click at [828, 308] on icon "Close" at bounding box center [825, 304] width 8 height 8
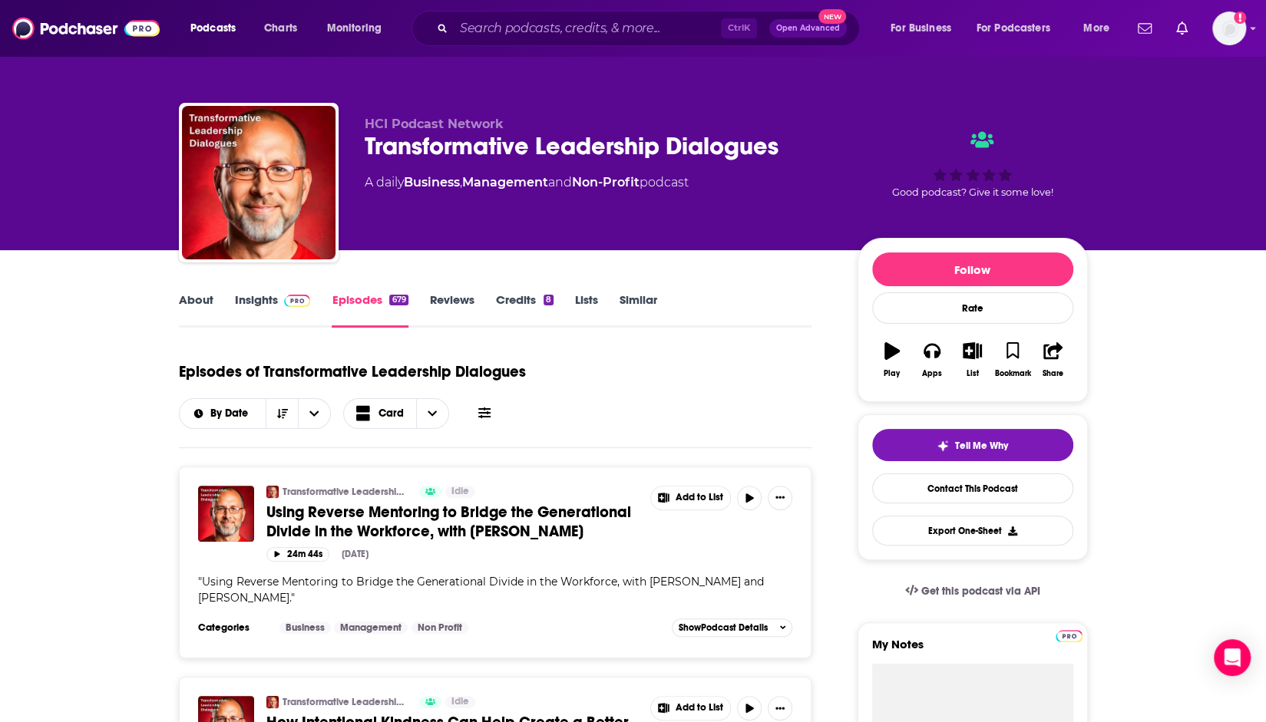
click at [551, 301] on div "8" at bounding box center [549, 300] width 10 height 11
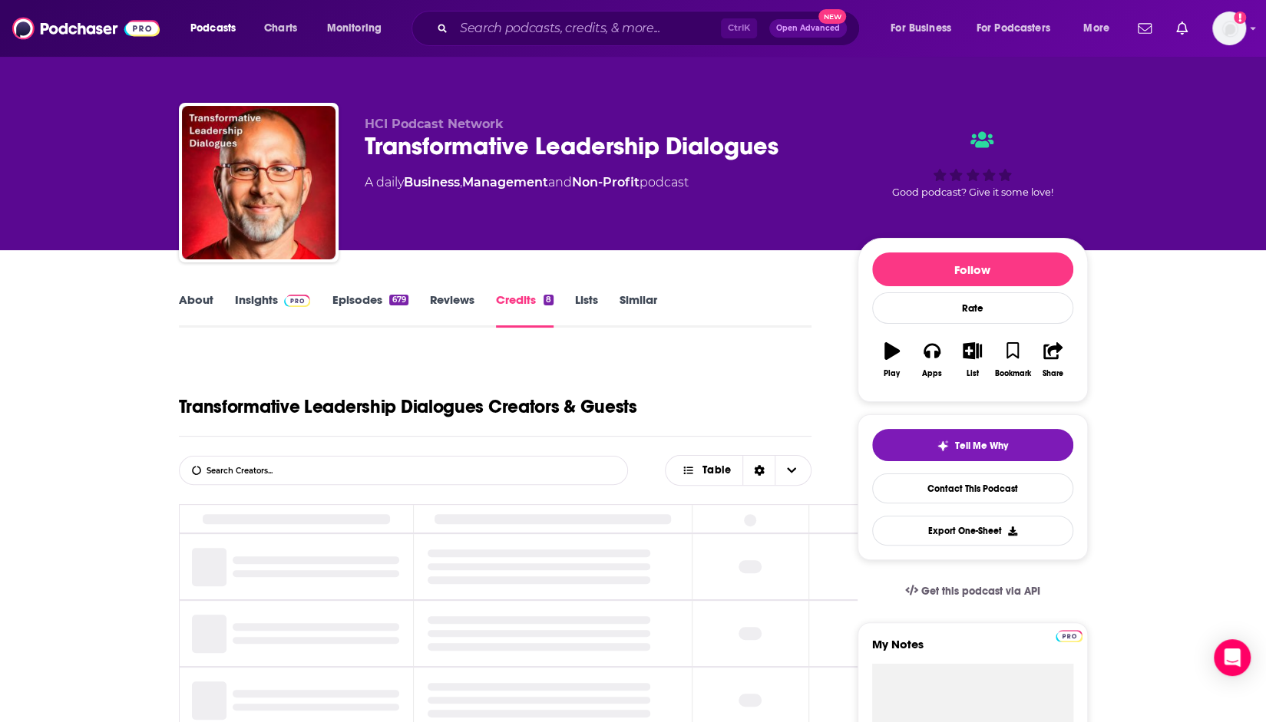
click at [592, 297] on link "Lists" at bounding box center [586, 309] width 23 height 35
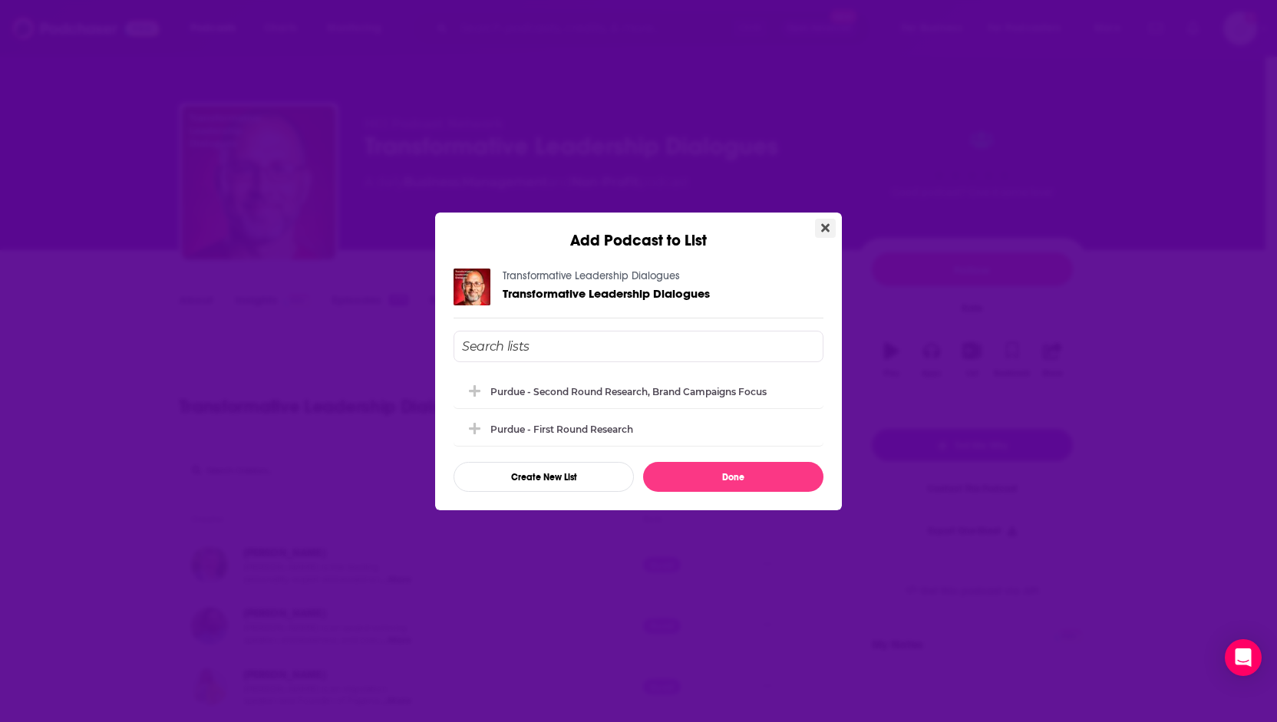
click at [831, 222] on button "Close" at bounding box center [825, 228] width 21 height 19
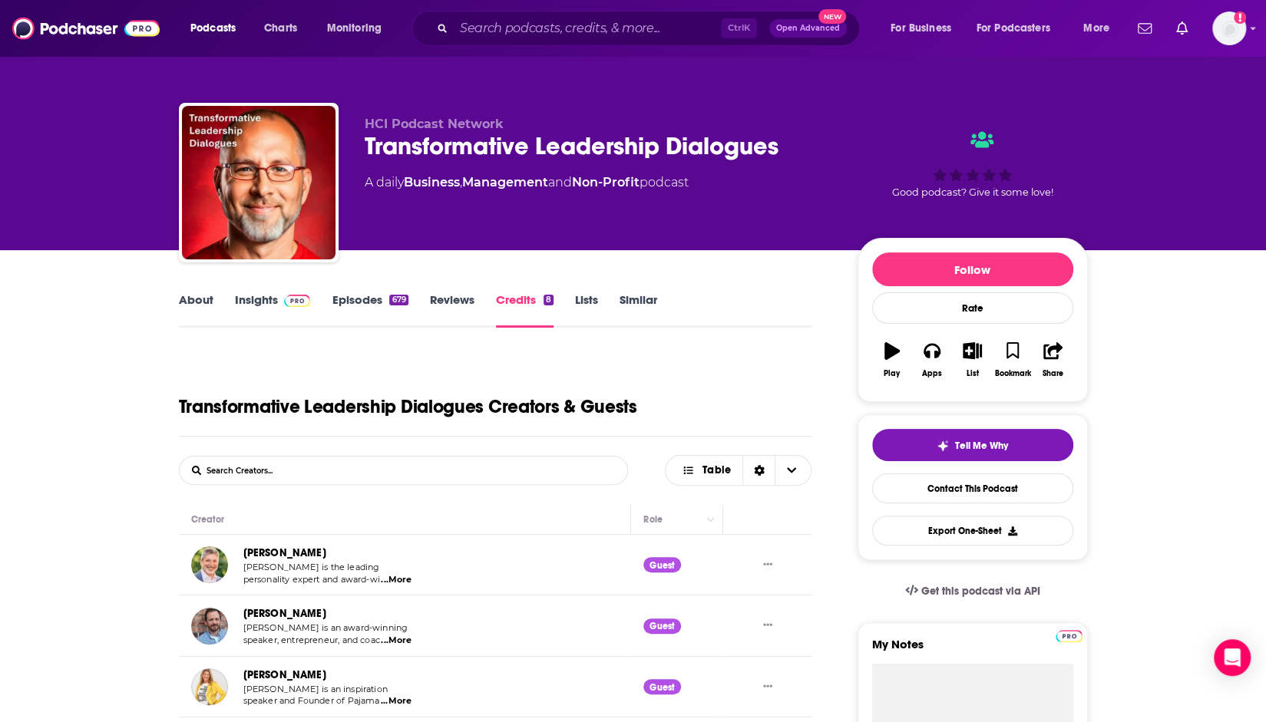
click at [591, 300] on link "Lists" at bounding box center [586, 309] width 23 height 35
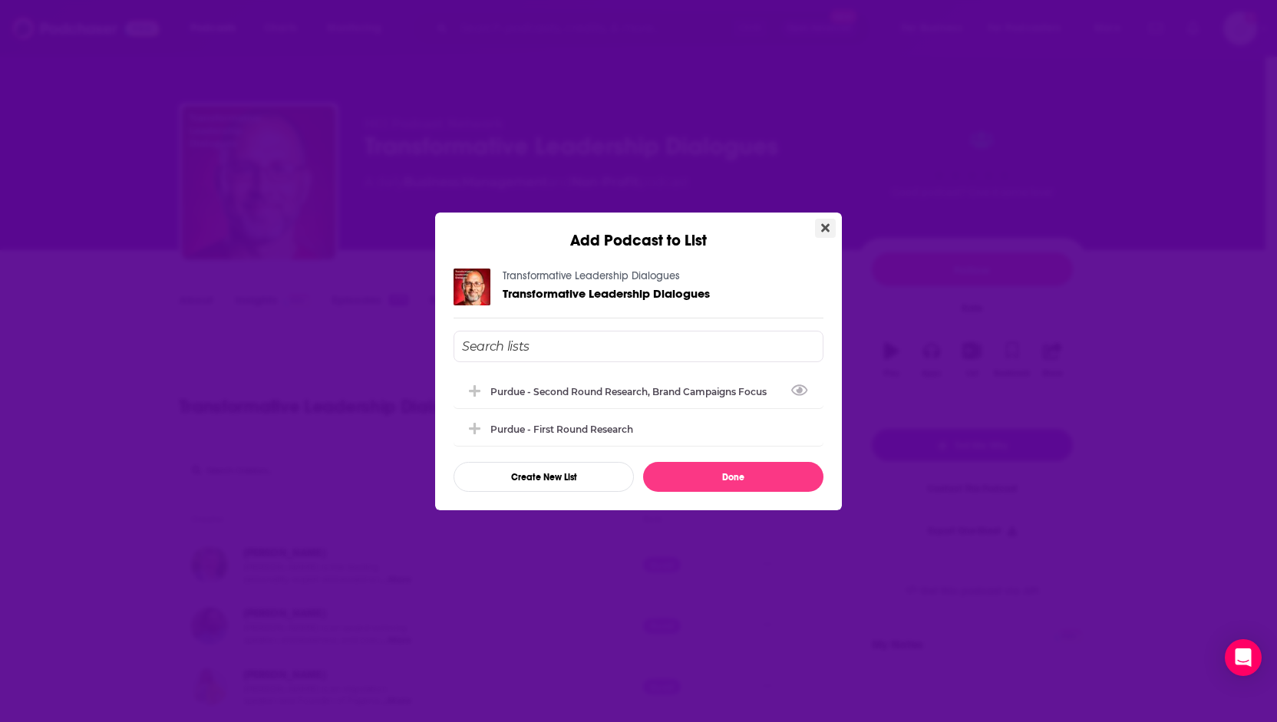
click at [823, 221] on button "Close" at bounding box center [825, 228] width 21 height 19
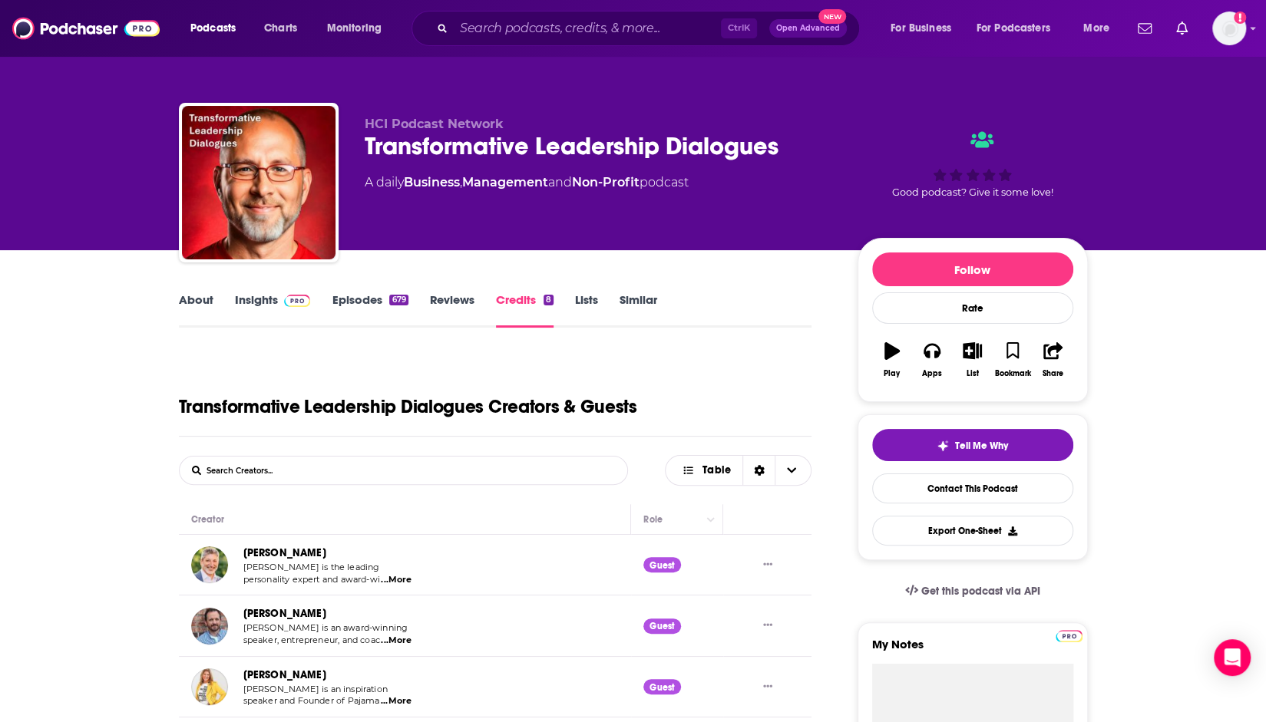
click at [623, 292] on link "Similar" at bounding box center [639, 309] width 38 height 35
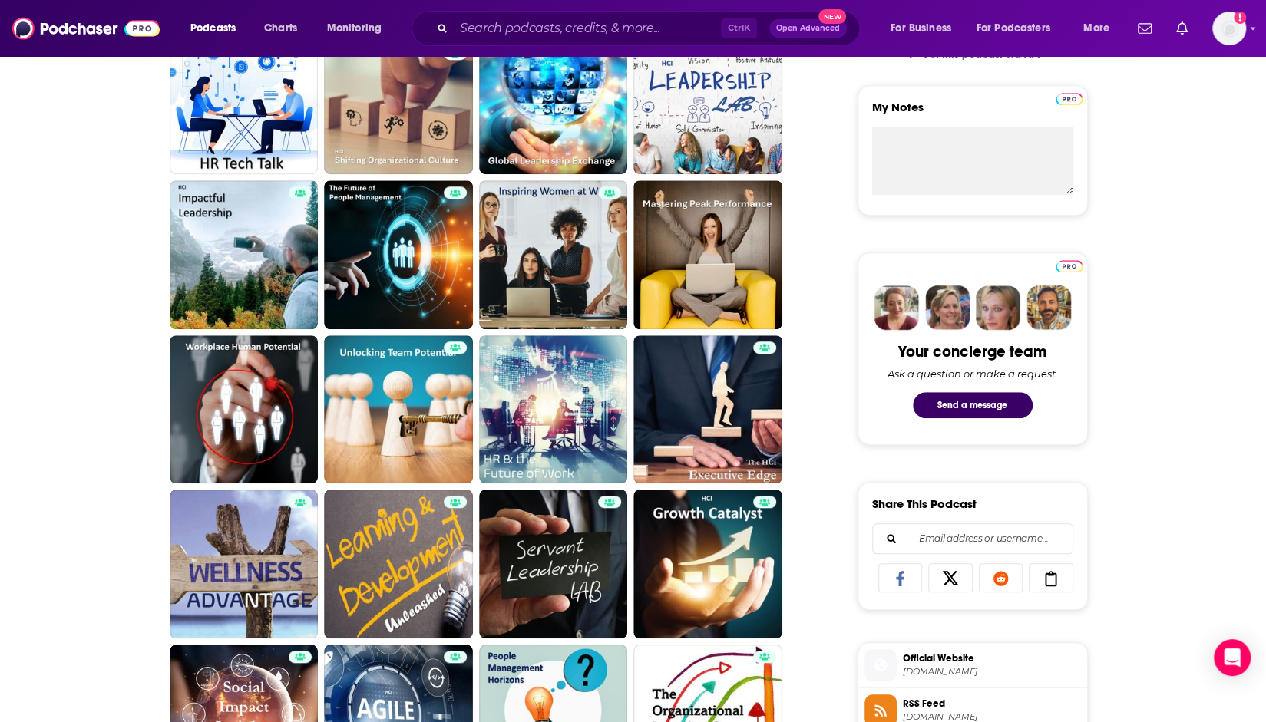
scroll to position [77, 0]
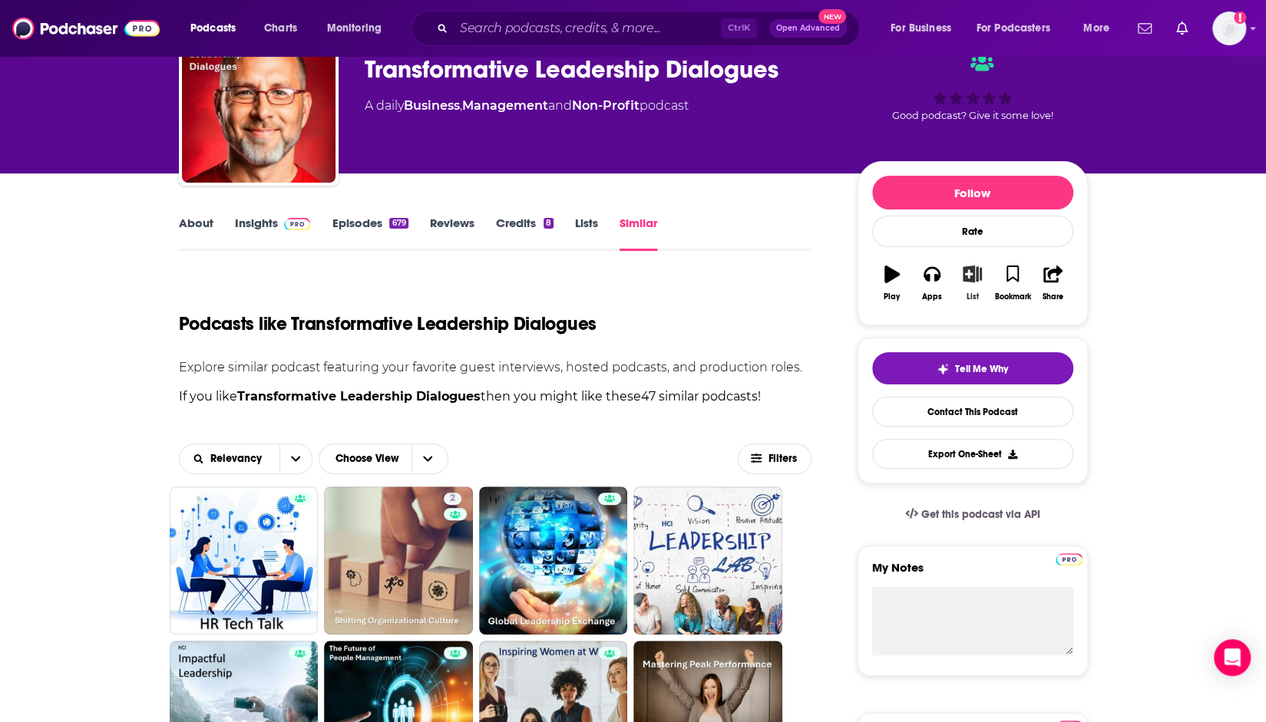
click at [973, 274] on icon "button" at bounding box center [972, 274] width 19 height 17
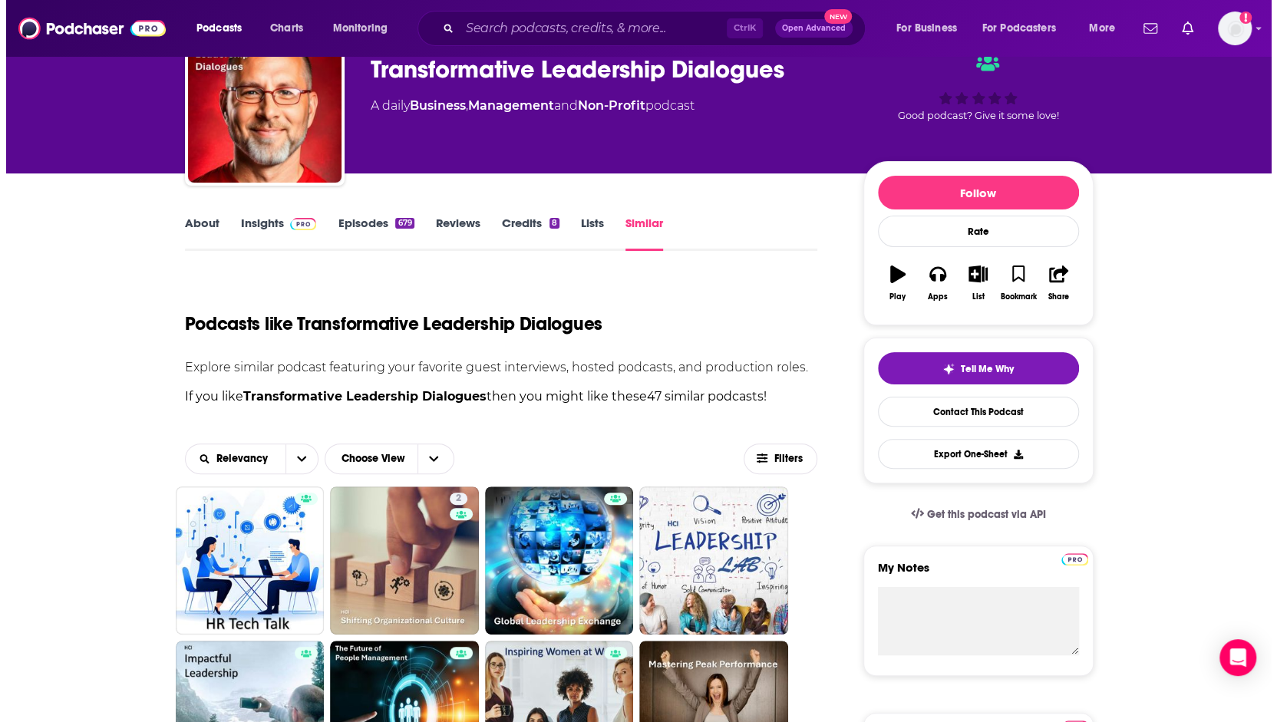
scroll to position [0, 0]
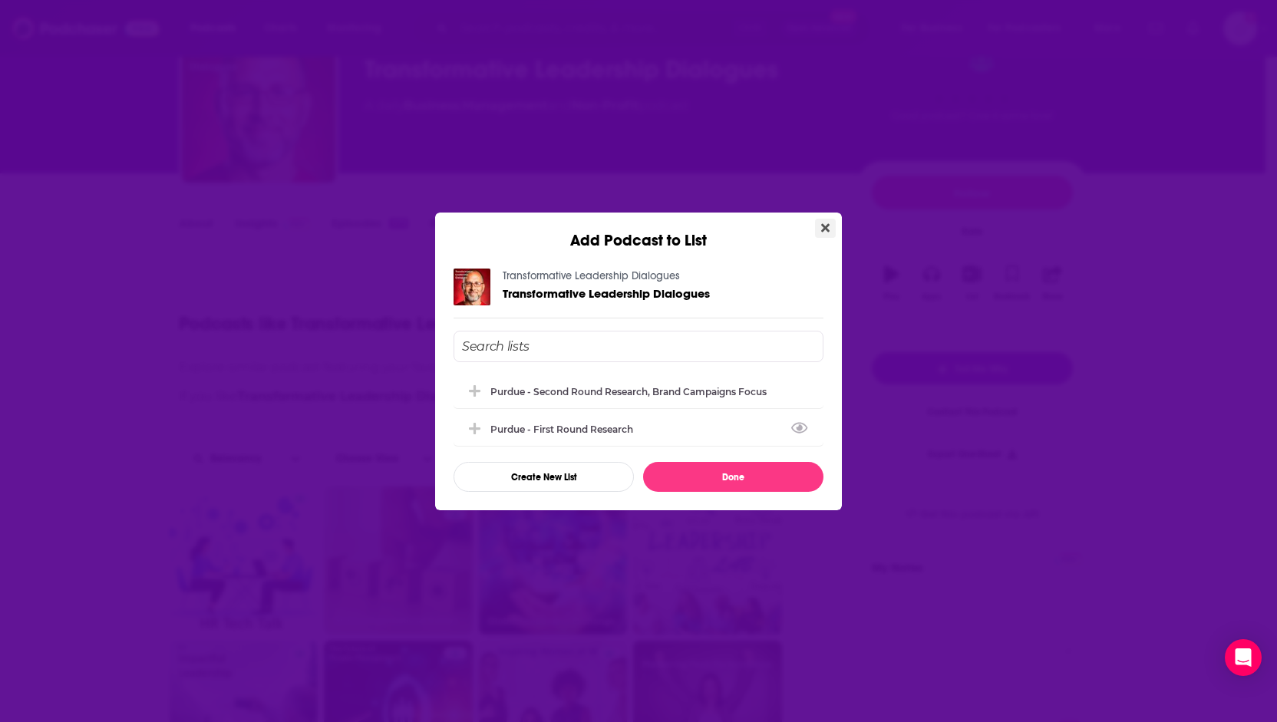
click at [825, 221] on button "Close" at bounding box center [825, 228] width 21 height 19
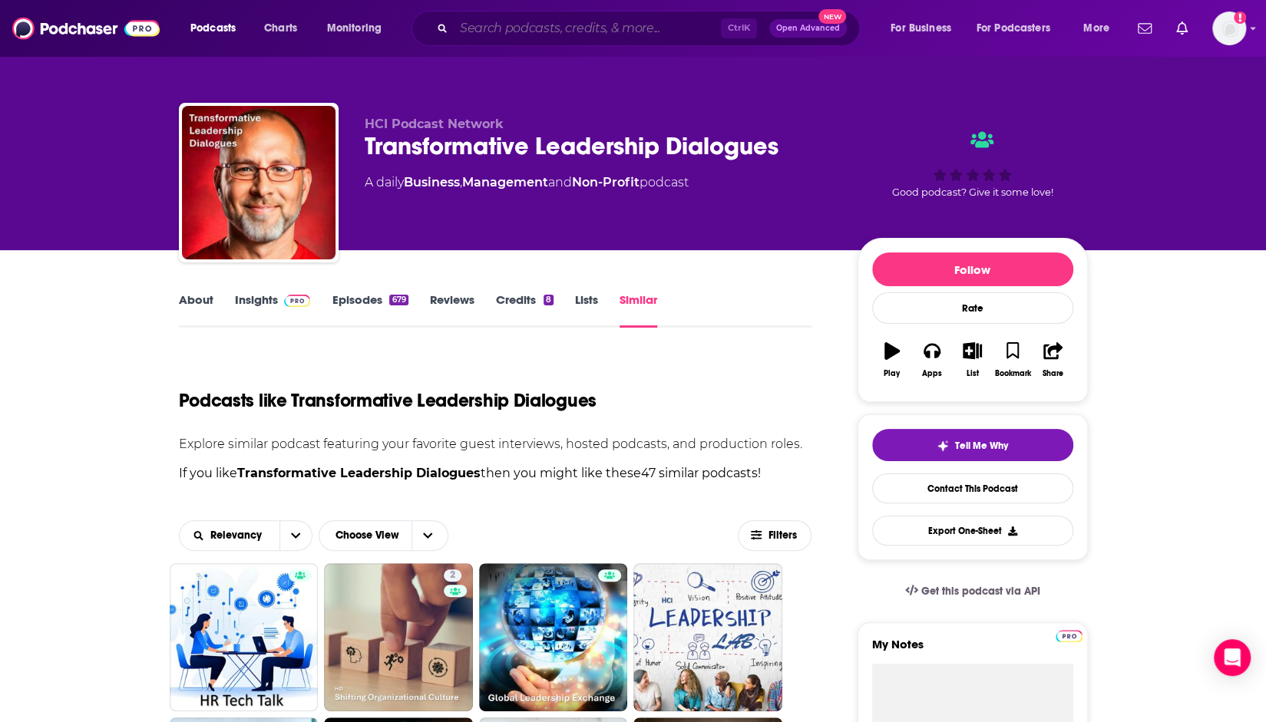
drag, startPoint x: 564, startPoint y: 30, endPoint x: 563, endPoint y: 38, distance: 7.8
click at [563, 31] on input "Search podcasts, credits, & more..." at bounding box center [587, 28] width 267 height 25
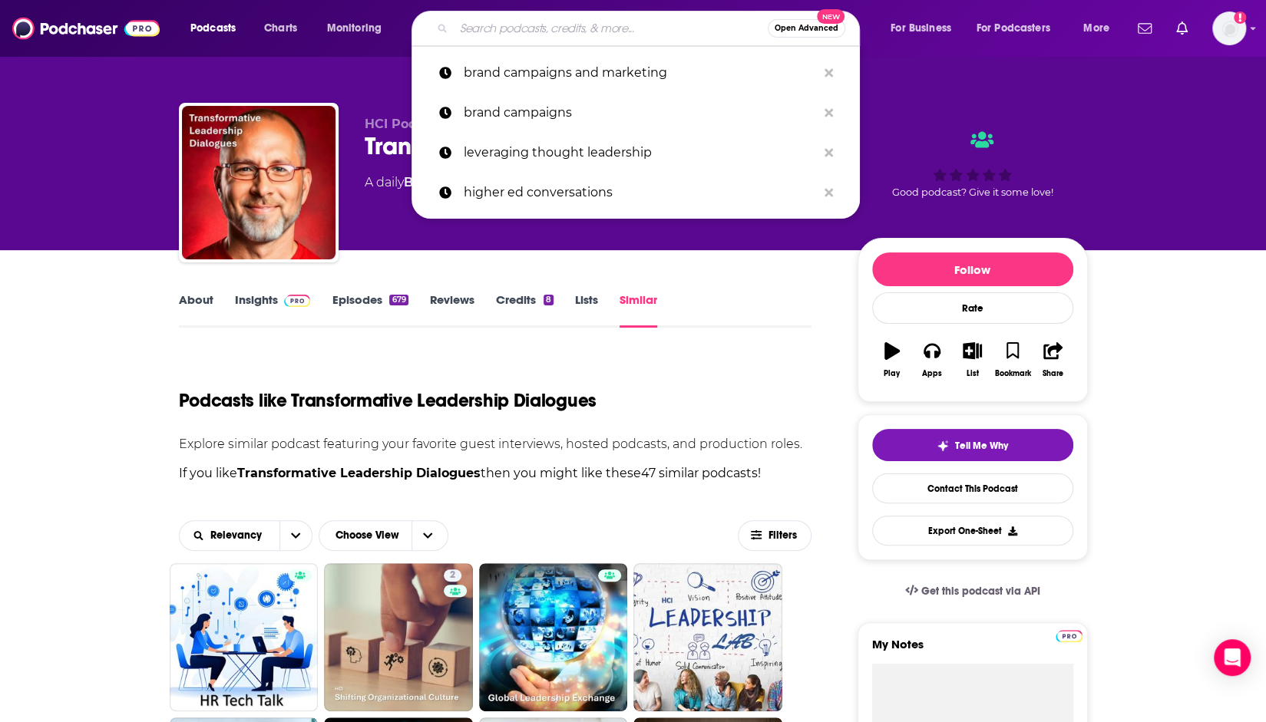
drag, startPoint x: 749, startPoint y: 25, endPoint x: 737, endPoint y: 28, distance: 11.9
click at [737, 28] on input "Search podcasts, credits, & more..." at bounding box center [611, 28] width 314 height 25
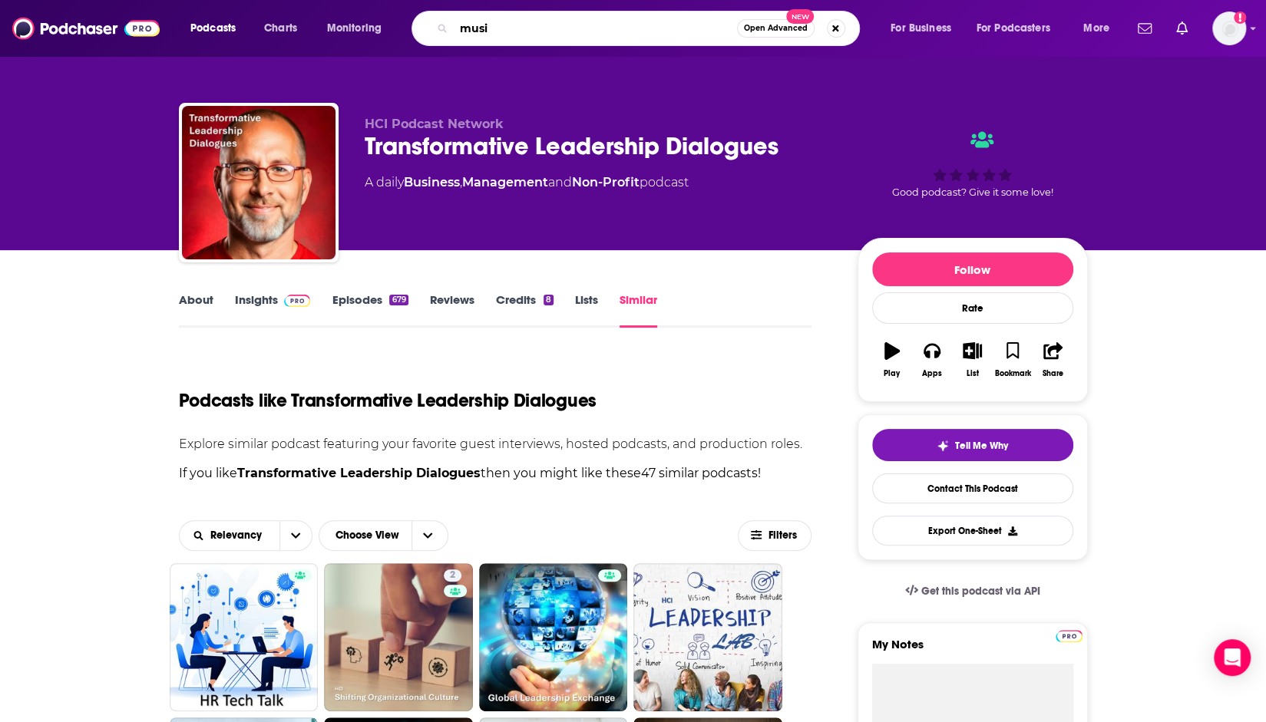
type input "music"
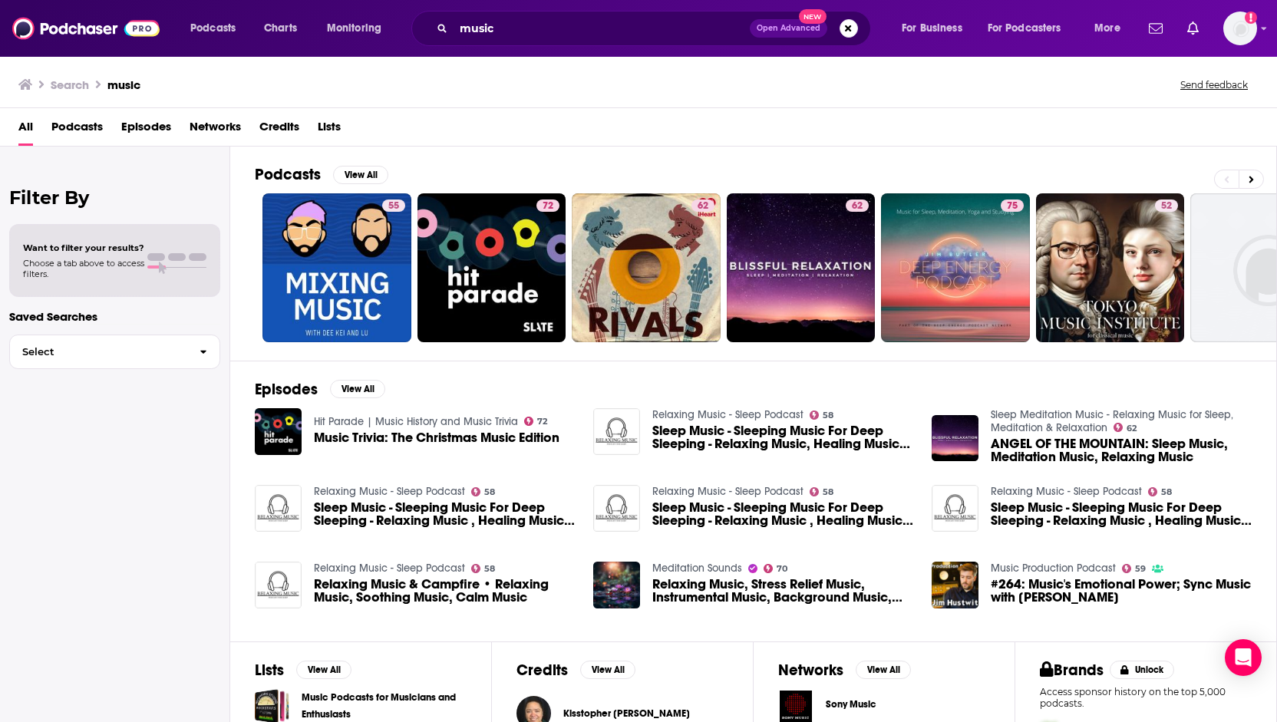
click at [191, 244] on div "Want to filter your results? Choose a tab above to access filters." at bounding box center [114, 261] width 183 height 37
click at [149, 276] on div "Want to filter your results? Choose a tab above to access filters." at bounding box center [114, 261] width 183 height 37
drag, startPoint x: 90, startPoint y: 248, endPoint x: 88, endPoint y: 345, distance: 97.5
click at [89, 258] on div "Want to filter your results? Choose a tab above to access filters." at bounding box center [83, 261] width 121 height 37
drag, startPoint x: 88, startPoint y: 360, endPoint x: 91, endPoint y: 368, distance: 8.3
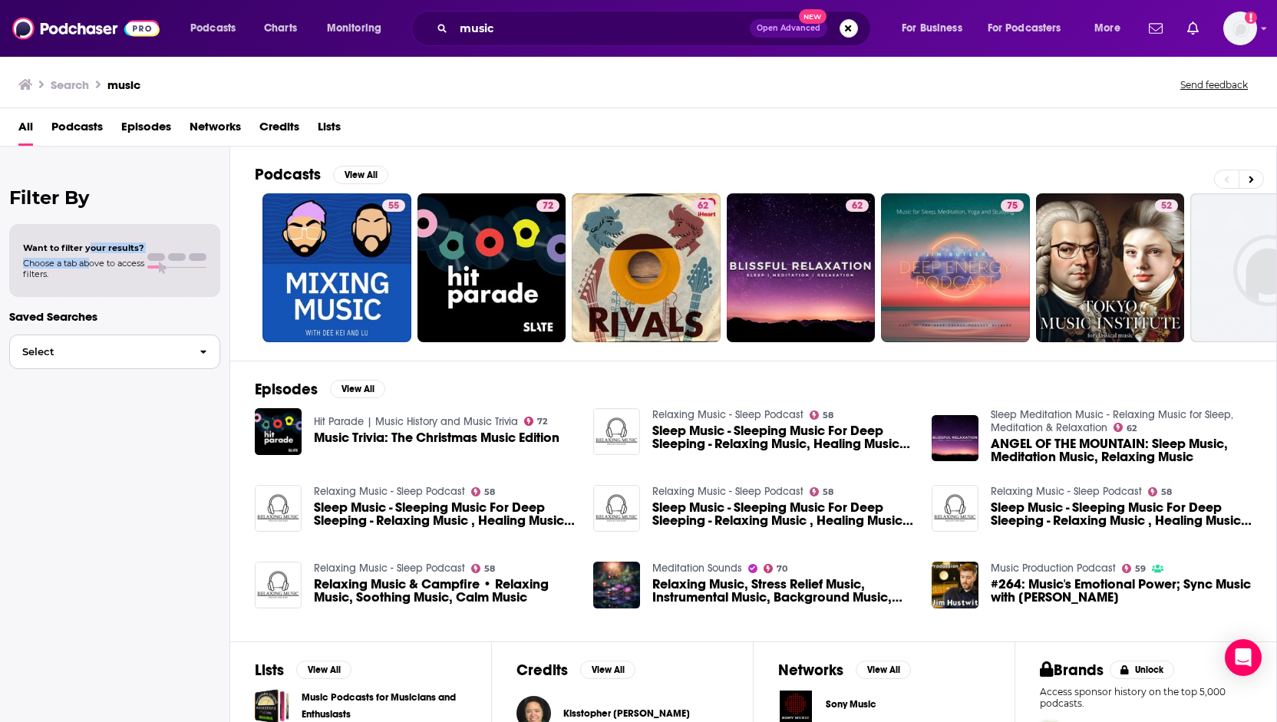
click at [89, 365] on button "Select" at bounding box center [114, 352] width 211 height 35
click at [113, 267] on span "Choose a tab above to access filters." at bounding box center [83, 268] width 121 height 21
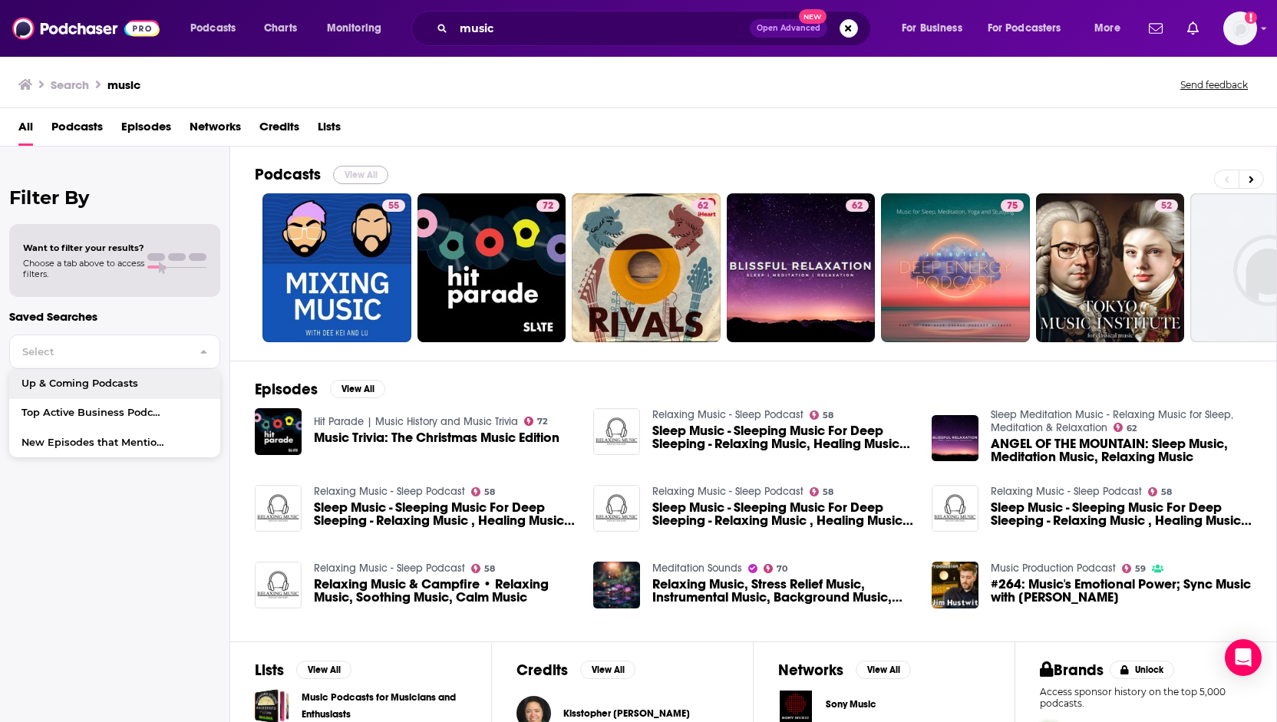
click at [355, 173] on button "View All" at bounding box center [360, 175] width 55 height 18
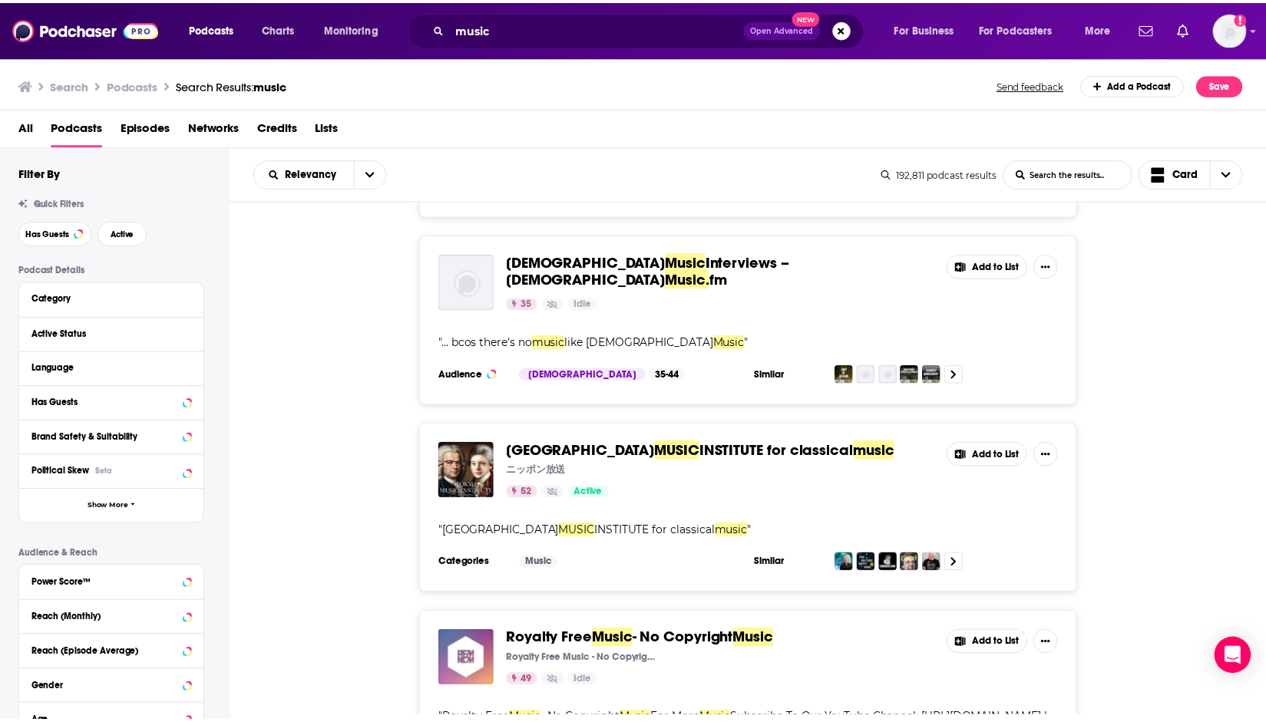
scroll to position [768, 0]
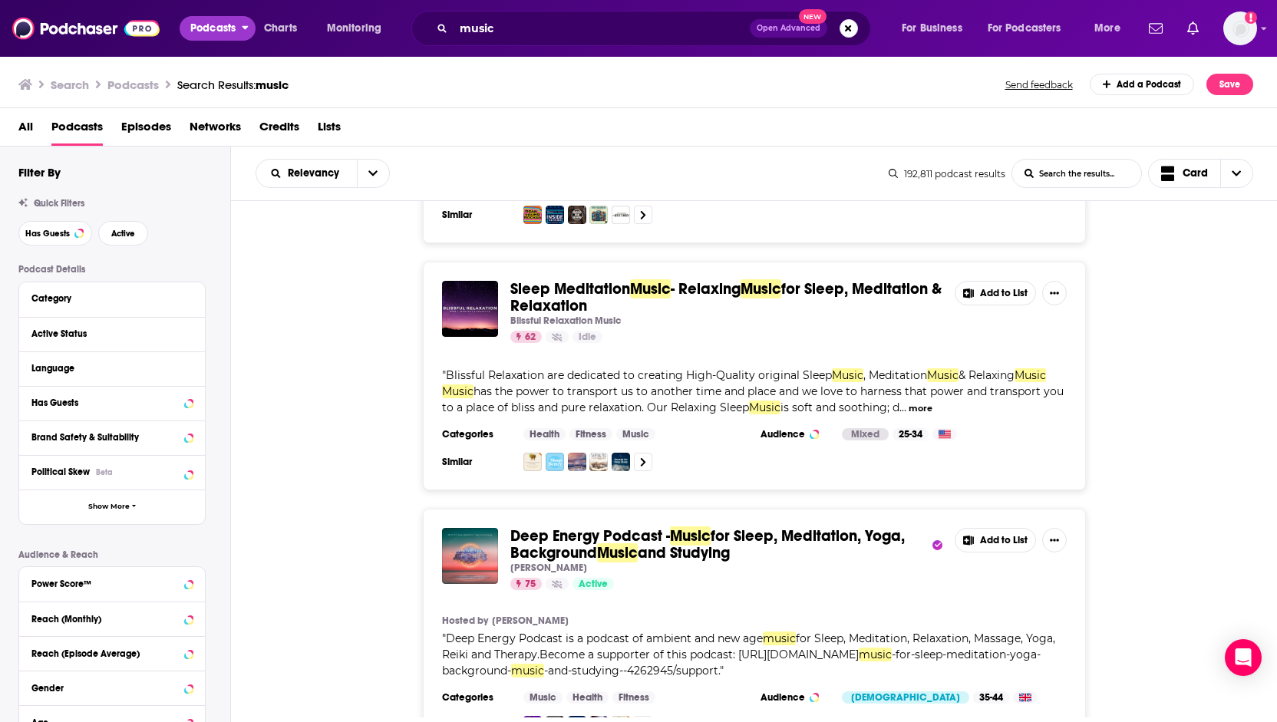
click at [242, 27] on button "Podcasts" at bounding box center [218, 28] width 76 height 25
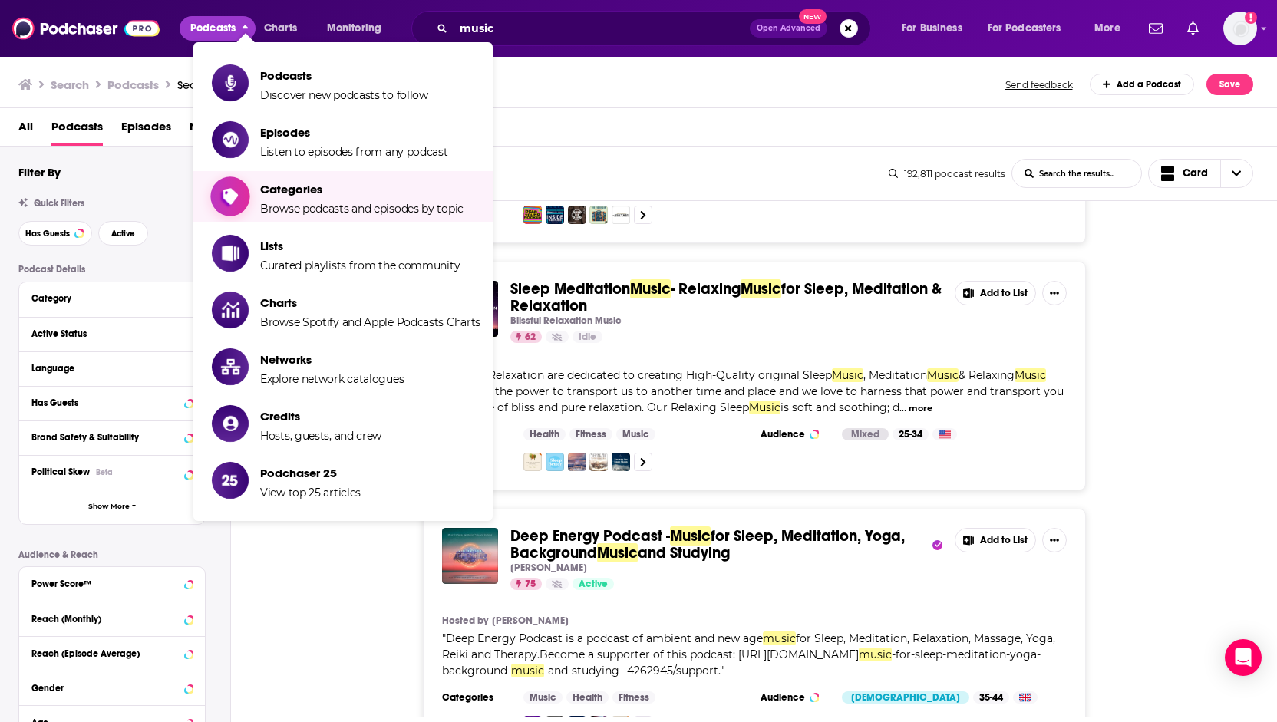
click at [287, 193] on span "Categories" at bounding box center [361, 189] width 203 height 15
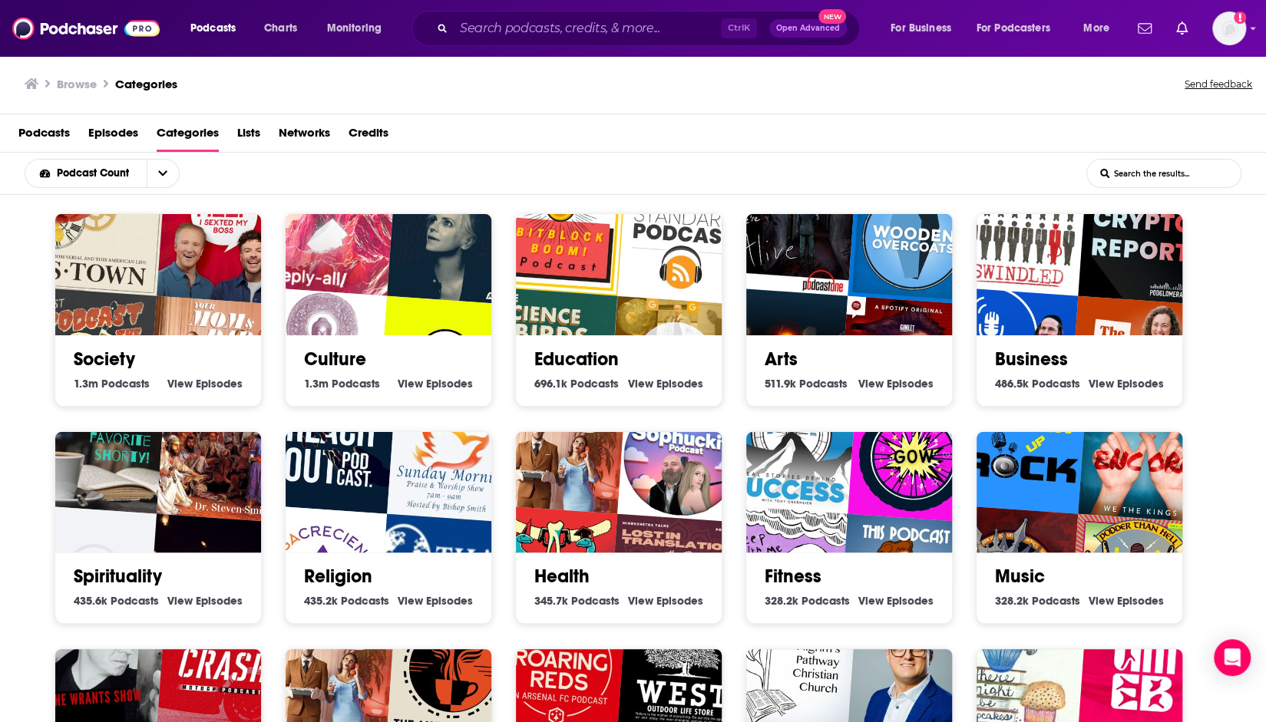
click at [613, 306] on img "The Science of Birds" at bounding box center [551, 354] width 132 height 132
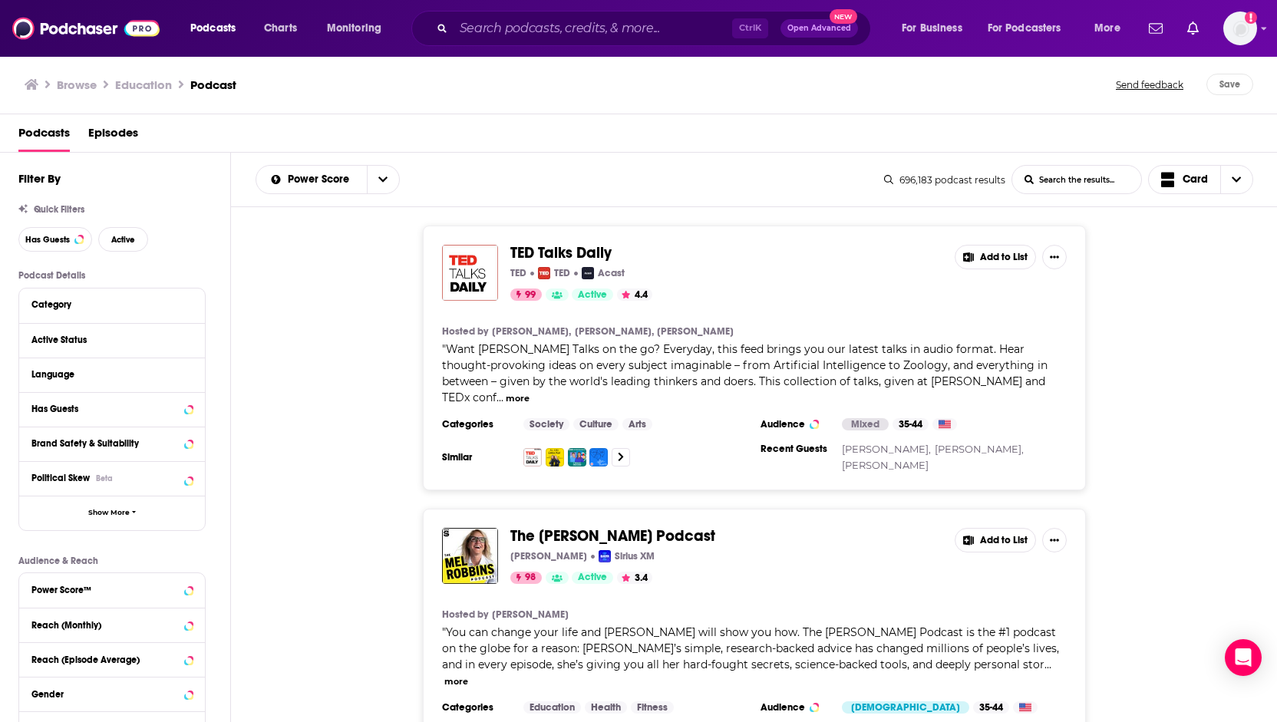
click at [547, 254] on span "TED Talks Daily" at bounding box center [561, 252] width 101 height 19
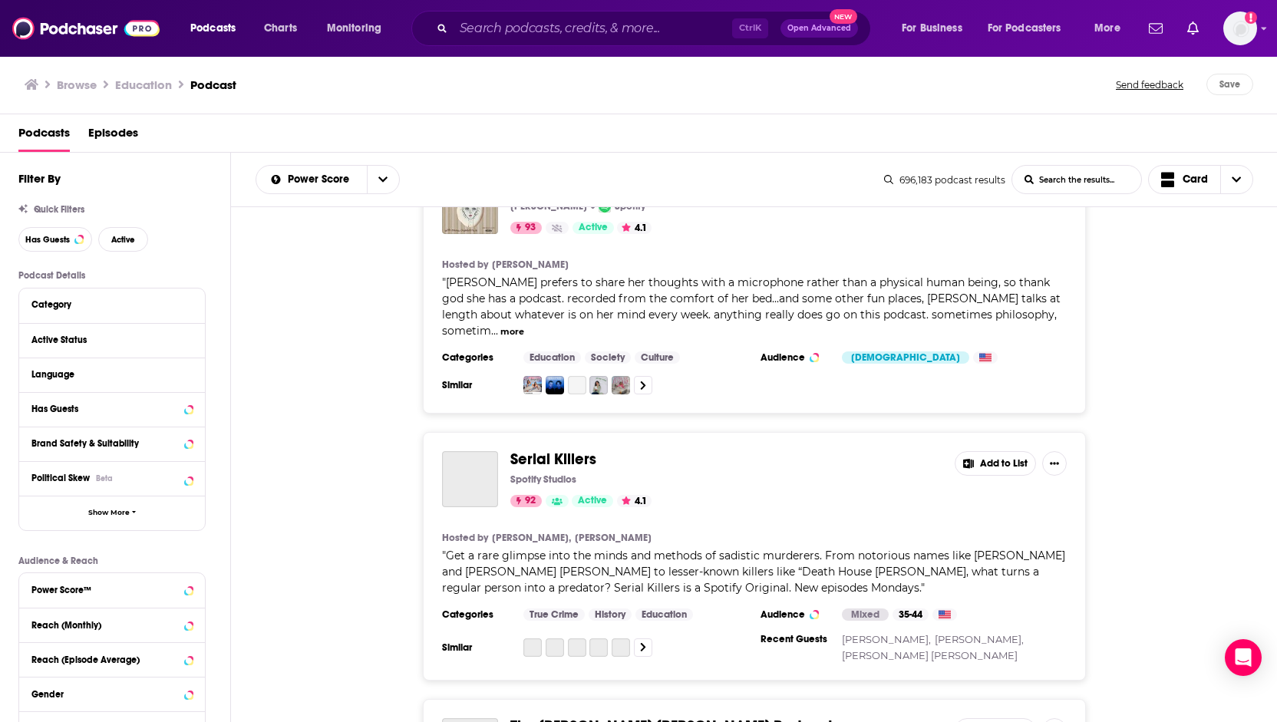
scroll to position [2994, 0]
click at [88, 415] on button "Has Guests" at bounding box center [97, 408] width 132 height 19
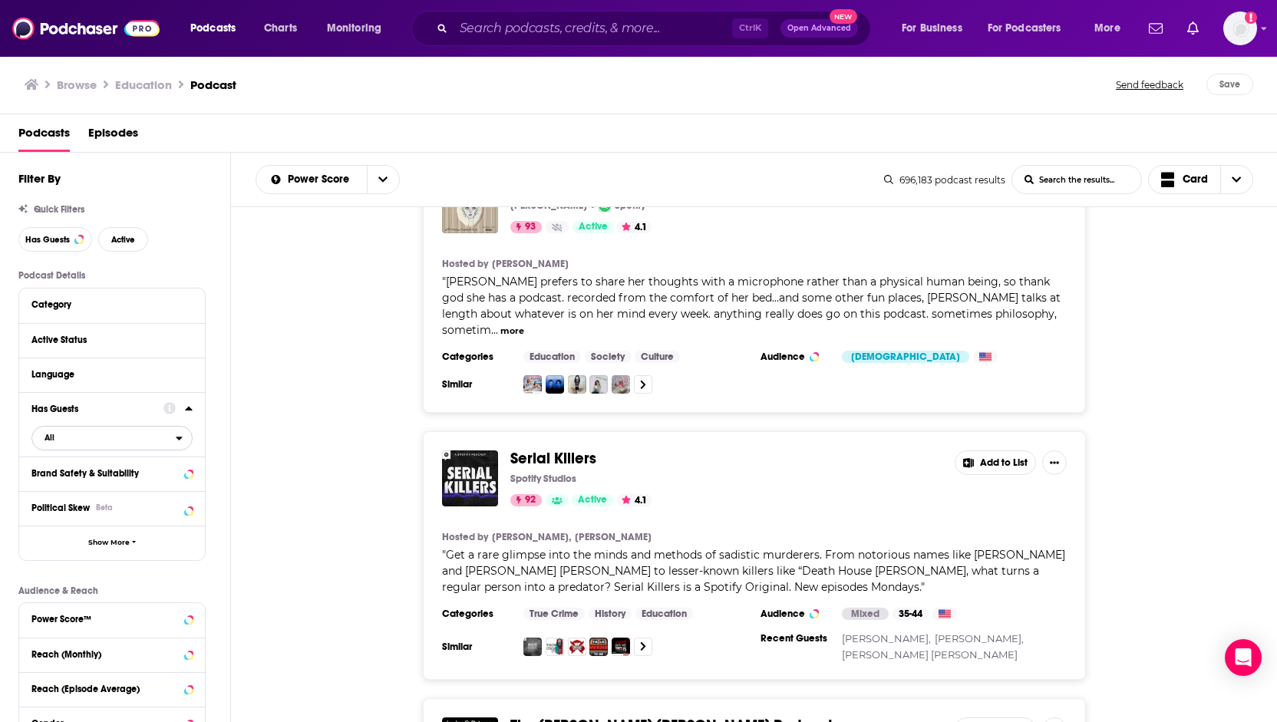
click at [140, 448] on span "All" at bounding box center [104, 438] width 144 height 20
click at [129, 500] on div "Has guests 80k" at bounding box center [117, 488] width 172 height 25
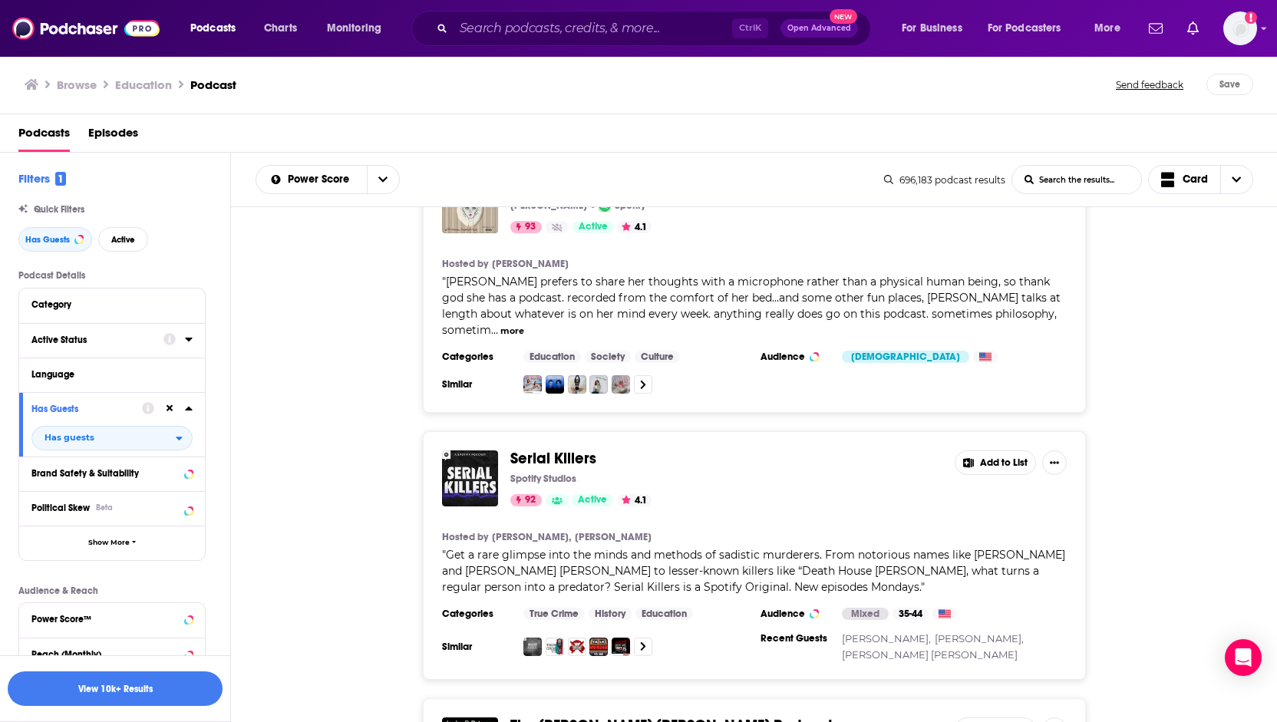
click at [106, 345] on div "Active Status" at bounding box center [92, 340] width 122 height 11
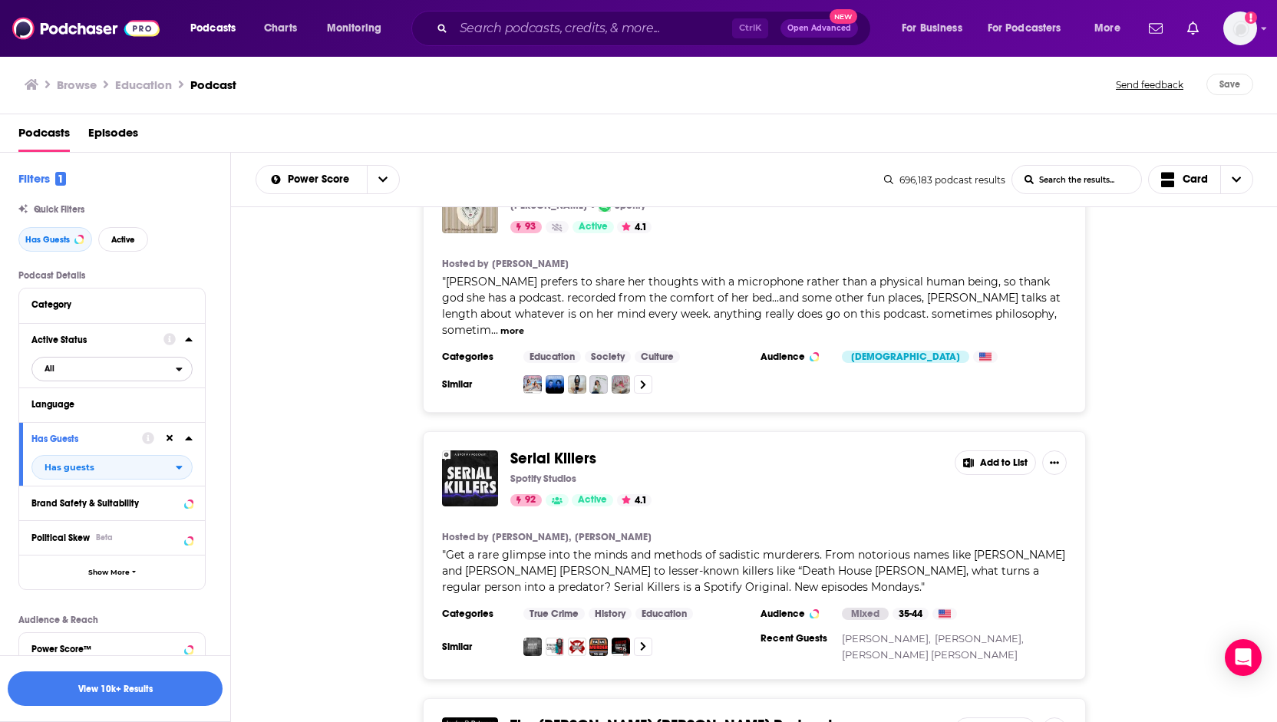
click at [116, 372] on span "All" at bounding box center [104, 369] width 144 height 20
click at [78, 419] on span "Active" at bounding box center [79, 419] width 80 height 8
click at [80, 306] on div "Category" at bounding box center [103, 304] width 144 height 11
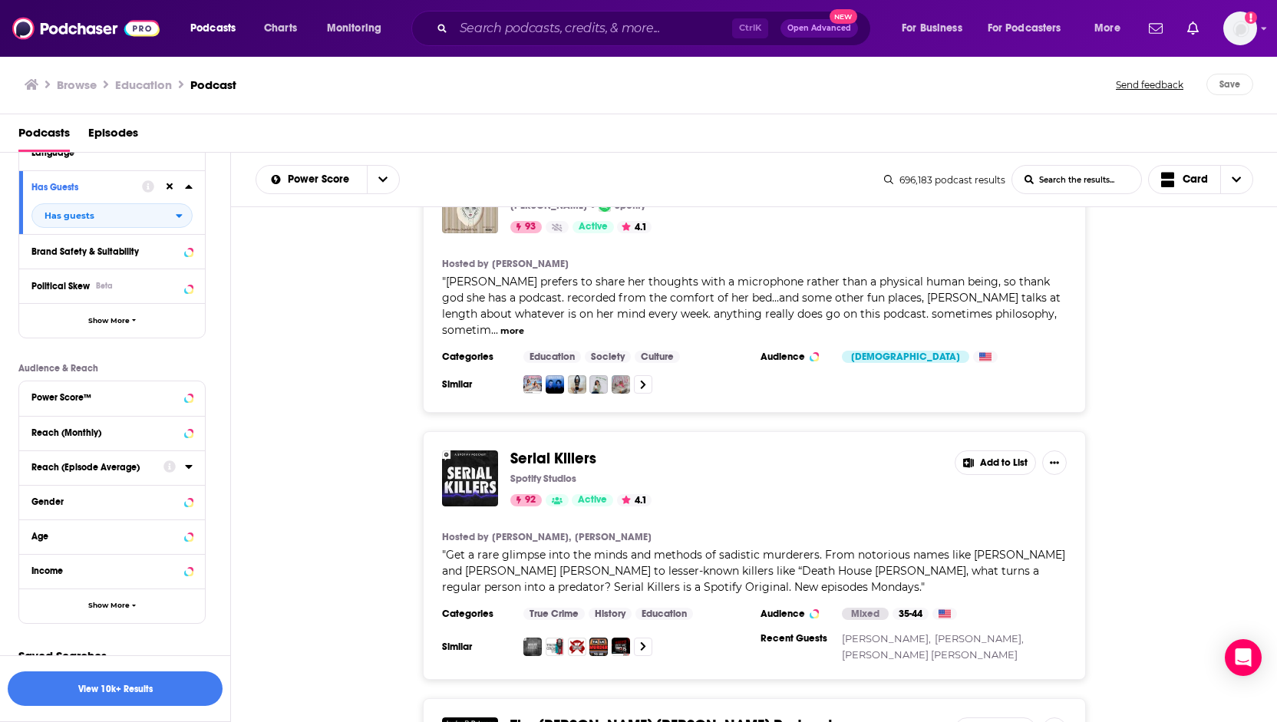
scroll to position [471, 0]
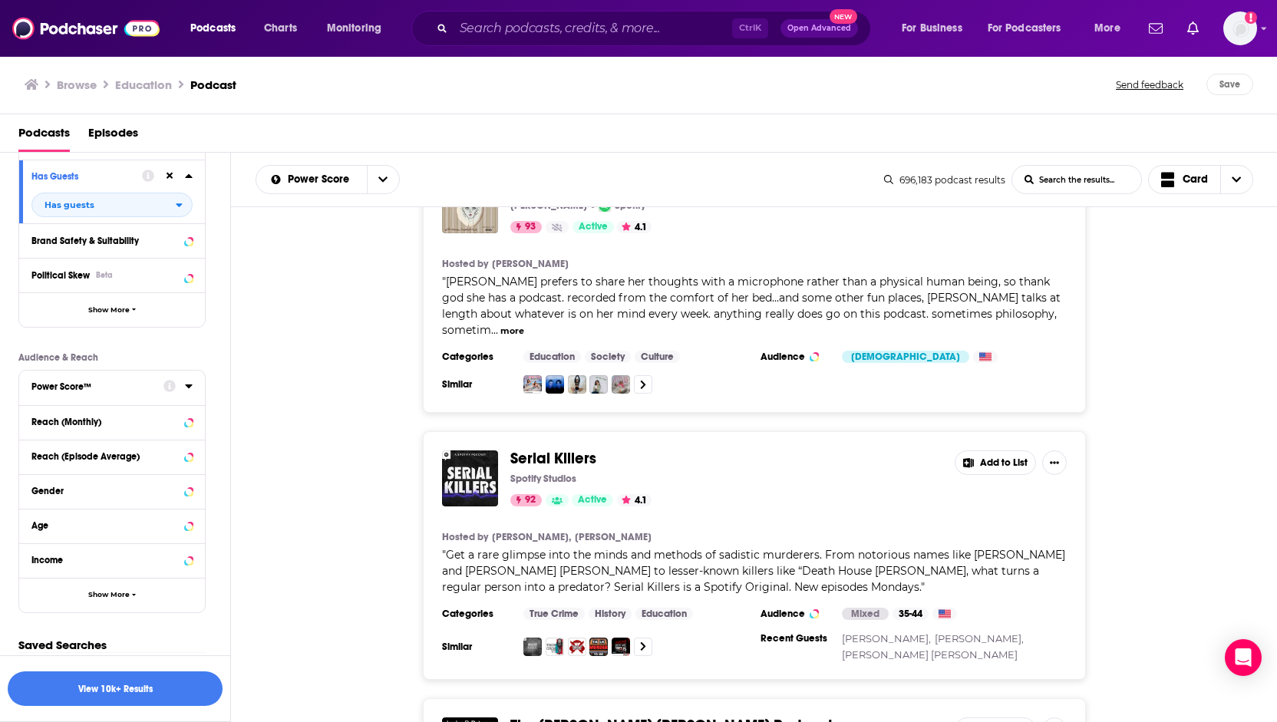
click at [137, 377] on button "Power Score™" at bounding box center [97, 386] width 132 height 19
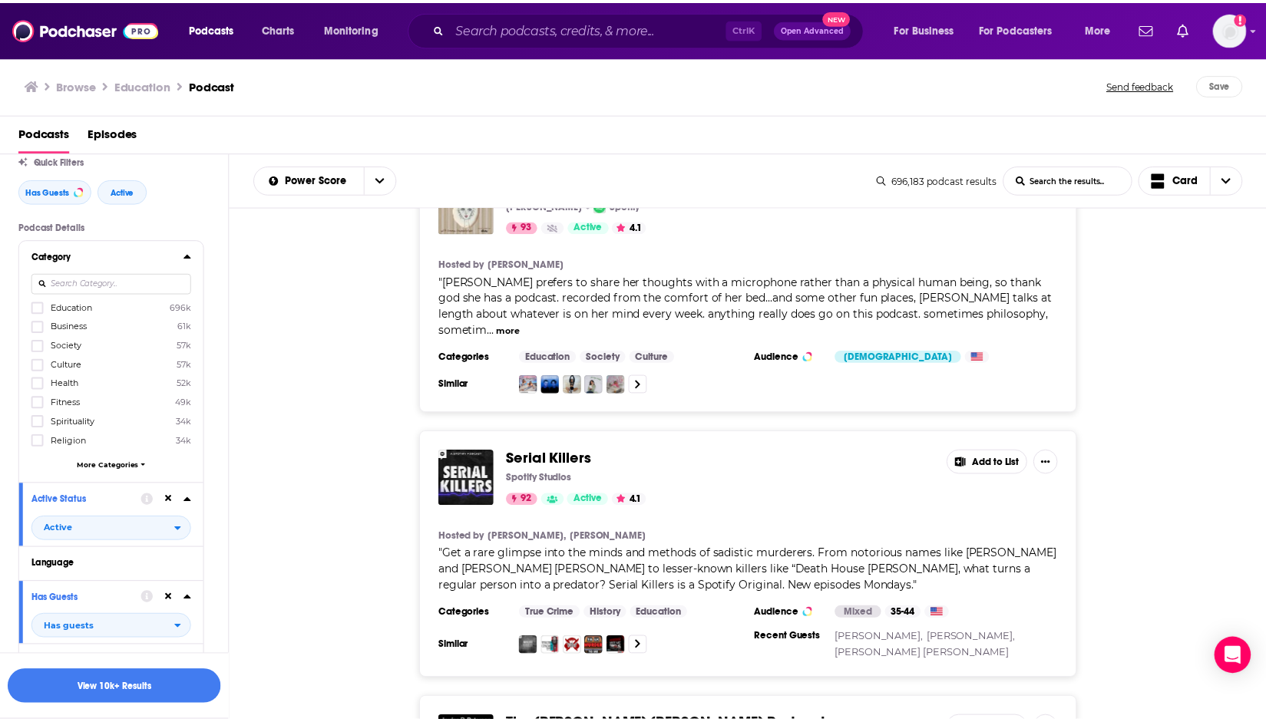
scroll to position [0, 0]
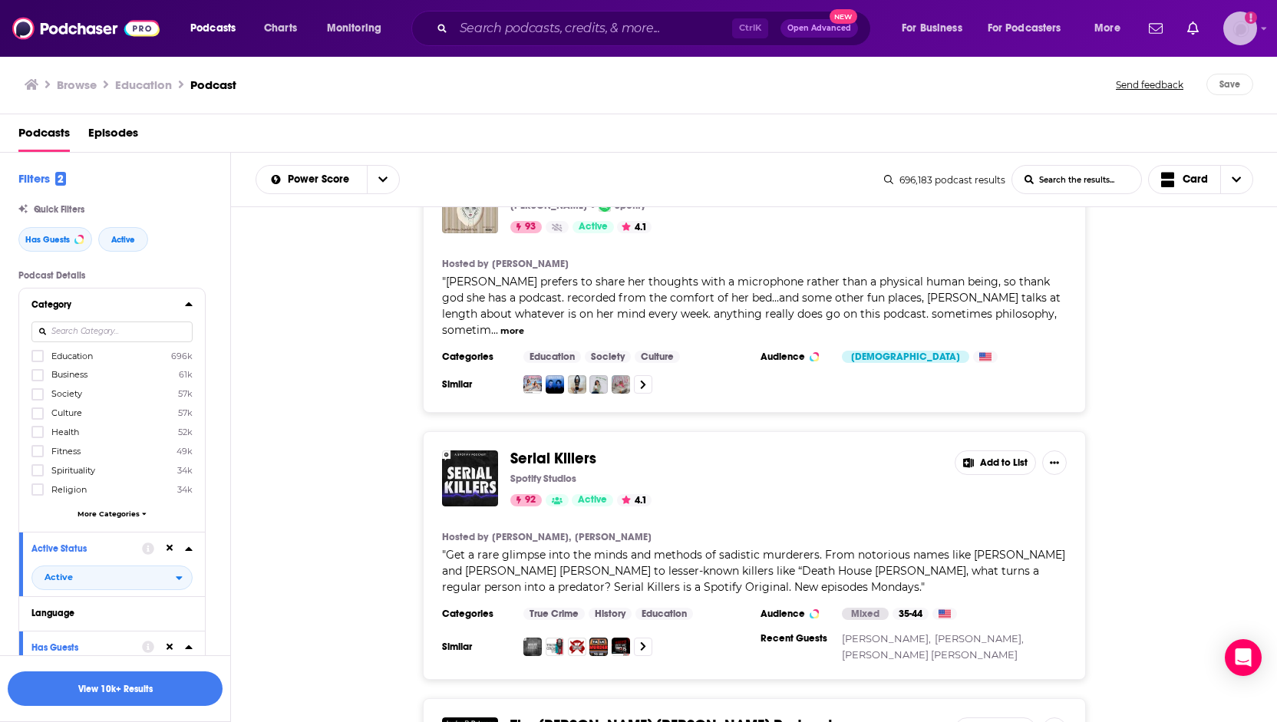
click at [1238, 31] on img "Logged in as ncannella" at bounding box center [1241, 29] width 34 height 34
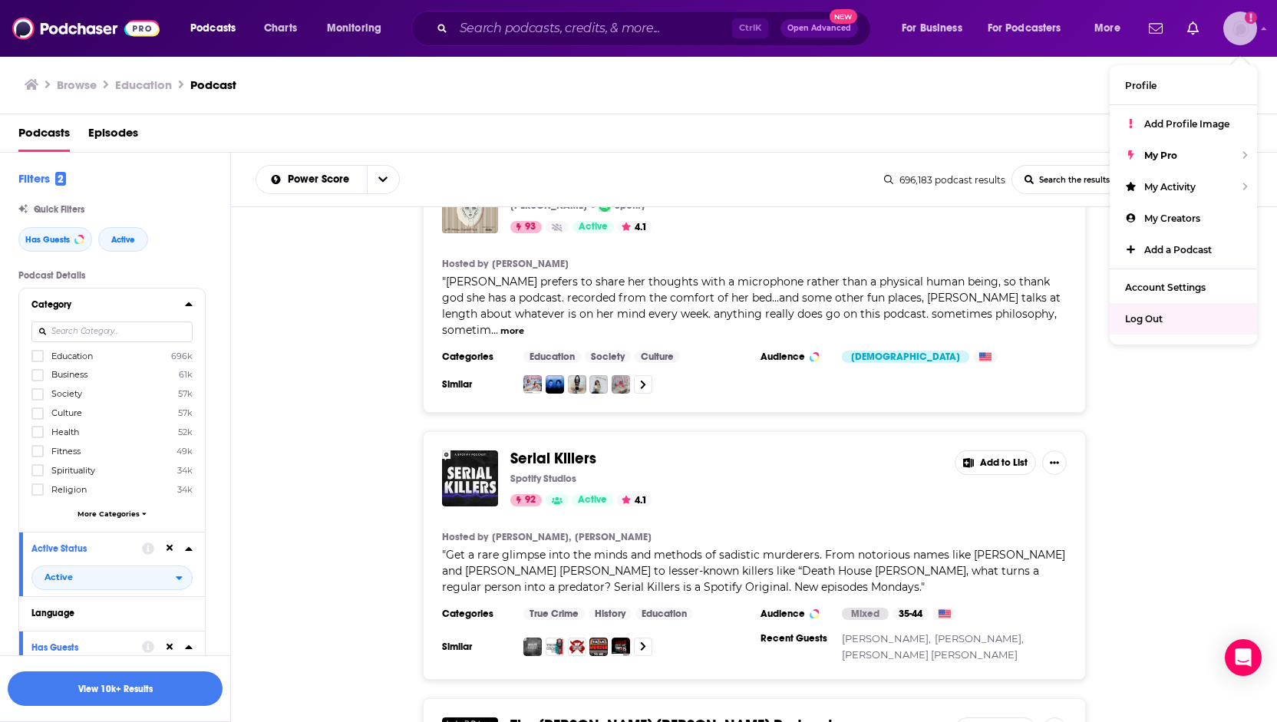
click at [1162, 316] on span "Log Out" at bounding box center [1144, 319] width 38 height 12
